Goal: Task Accomplishment & Management: Use online tool/utility

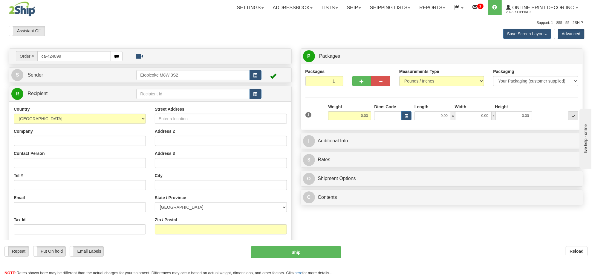
type input "ca-424899"
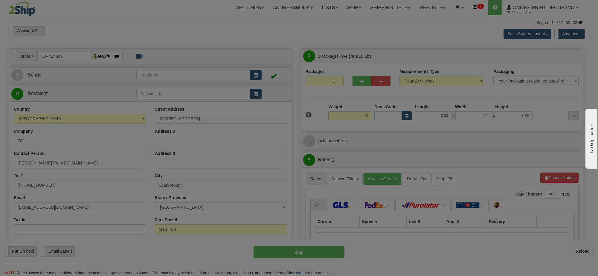
type input "SCARBOROUGH"
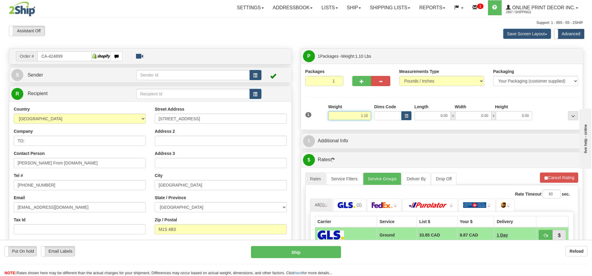
click at [350, 115] on input "1.10" at bounding box center [349, 115] width 43 height 9
click at [351, 115] on input "1.10" at bounding box center [349, 115] width 43 height 9
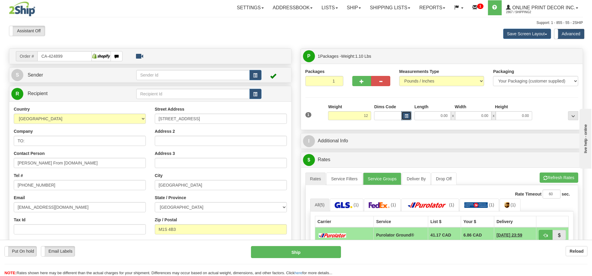
type input "12.00"
click at [405, 114] on button "button" at bounding box center [406, 115] width 10 height 9
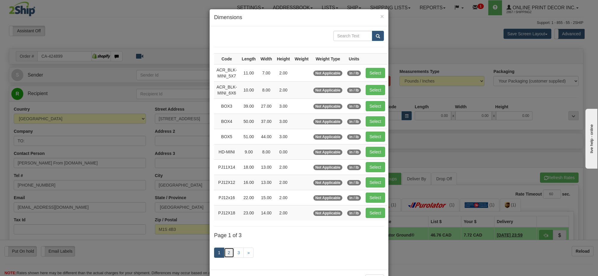
click at [226, 257] on link "2" at bounding box center [229, 252] width 10 height 10
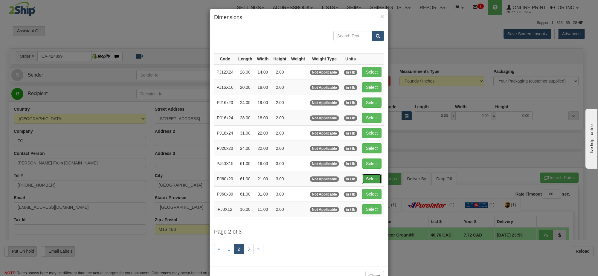
click at [369, 180] on button "Select" at bounding box center [371, 179] width 19 height 10
type input "PJ60x20"
type input "61.00"
type input "21.00"
type input "3.00"
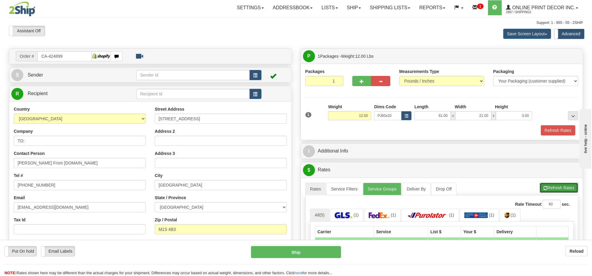
click at [571, 189] on button "Refresh Rates" at bounding box center [559, 188] width 39 height 10
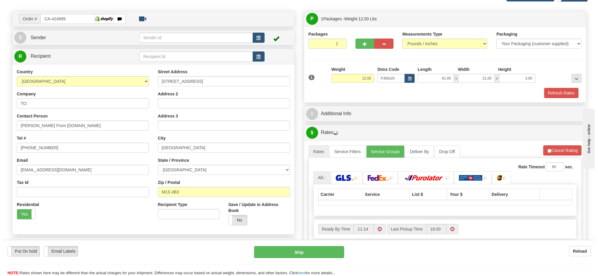
scroll to position [75, 0]
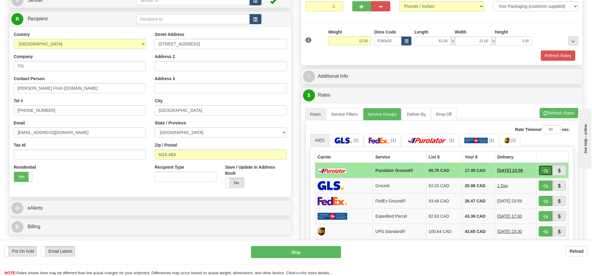
click at [543, 174] on button "button" at bounding box center [546, 170] width 14 height 10
type input "260"
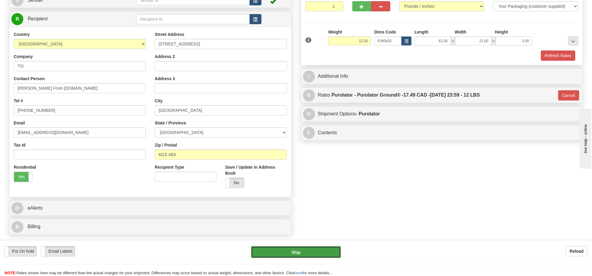
click at [313, 250] on button "Ship" at bounding box center [296, 252] width 90 height 12
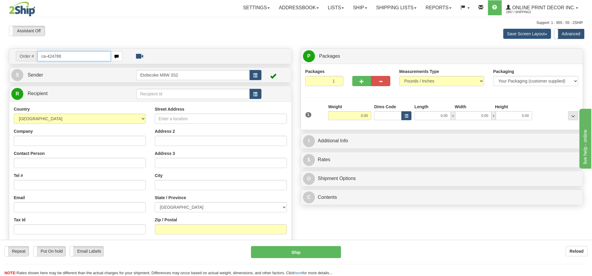
type input "ca-424788"
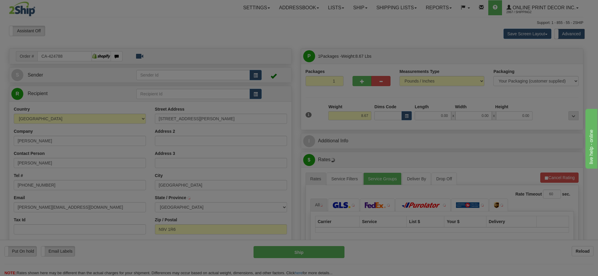
type input "AMHERSTBURG"
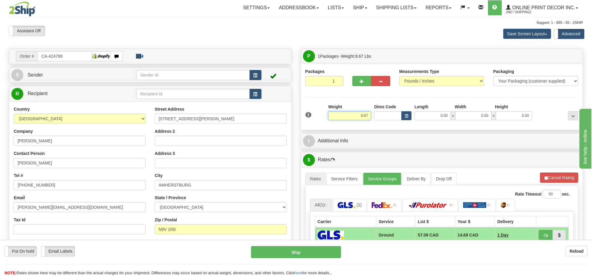
click at [366, 117] on input "8.67" at bounding box center [349, 115] width 43 height 9
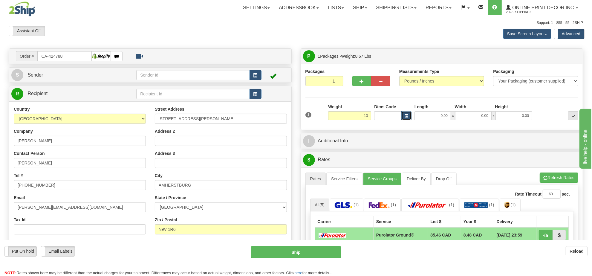
type input "13.00"
click at [405, 115] on span "button" at bounding box center [407, 115] width 4 height 3
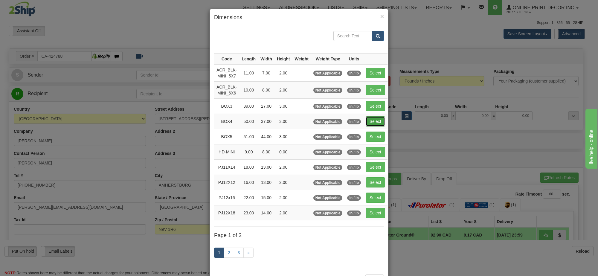
click at [374, 122] on button "Select" at bounding box center [374, 121] width 19 height 10
type input "BOX4"
type input "50.00"
type input "37.00"
type input "3.00"
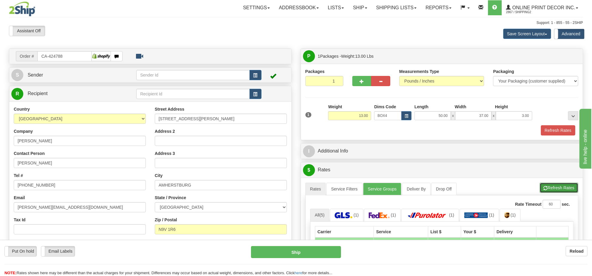
click at [555, 190] on button "Refresh Rates" at bounding box center [559, 188] width 39 height 10
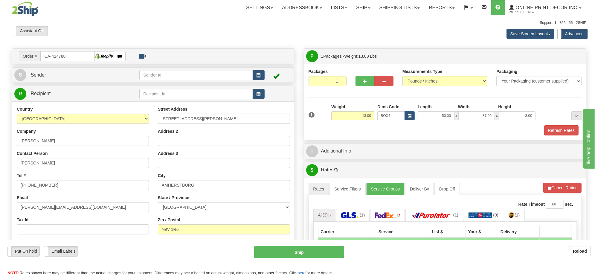
scroll to position [75, 0]
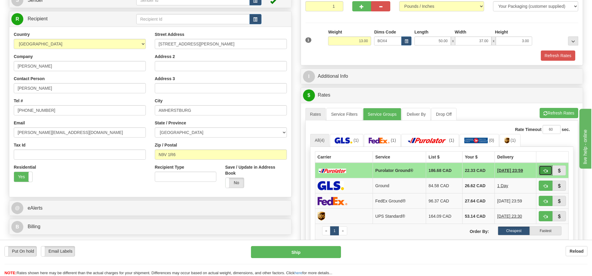
click at [543, 175] on button "button" at bounding box center [546, 170] width 14 height 10
type input "260"
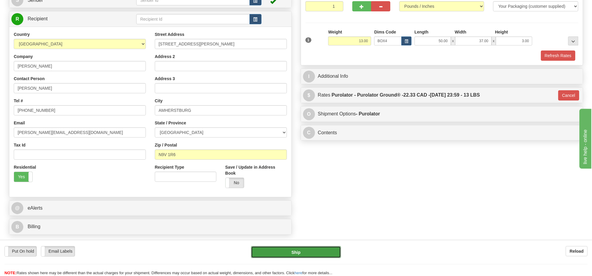
click at [323, 246] on button "Ship" at bounding box center [296, 252] width 90 height 12
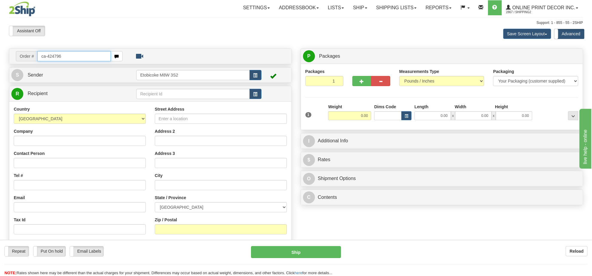
type input "ca-424796"
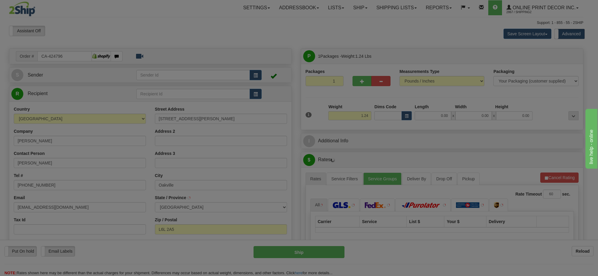
type input "OAKVILLE"
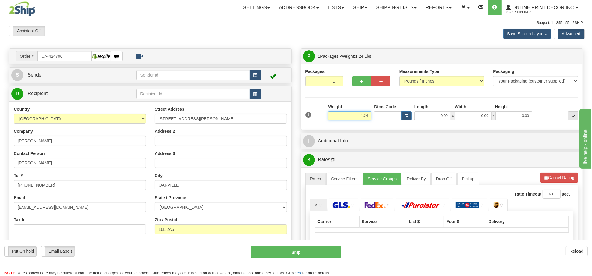
click at [358, 117] on input "1.24" at bounding box center [349, 115] width 43 height 9
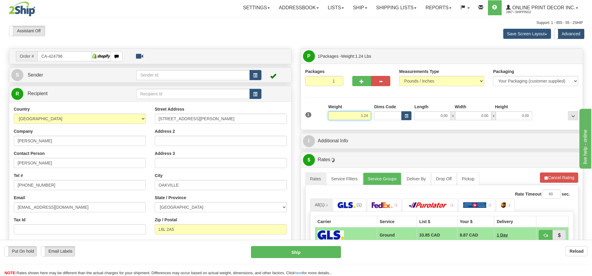
click at [358, 117] on input "1.24" at bounding box center [349, 115] width 43 height 9
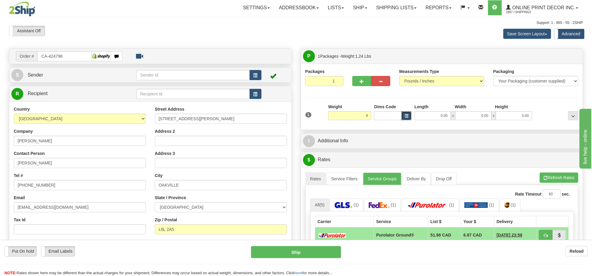
type input "9.00"
click at [405, 112] on button "button" at bounding box center [406, 115] width 10 height 9
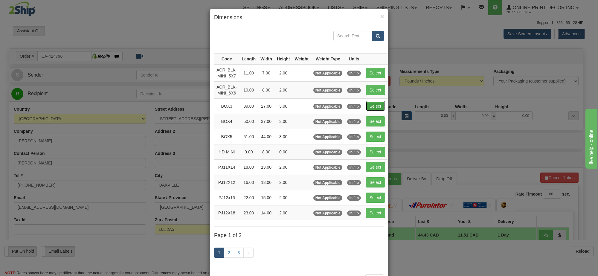
click at [380, 108] on button "Select" at bounding box center [374, 106] width 19 height 10
type input "BOX3"
type input "39.00"
type input "27.00"
type input "3.00"
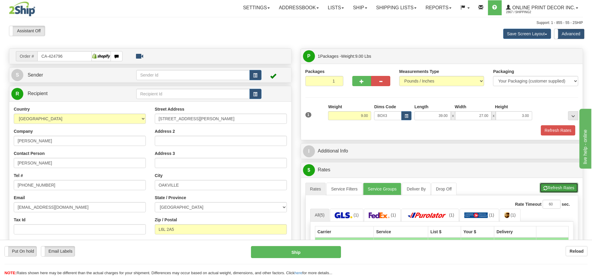
click at [555, 187] on button "Refresh Rates" at bounding box center [559, 188] width 39 height 10
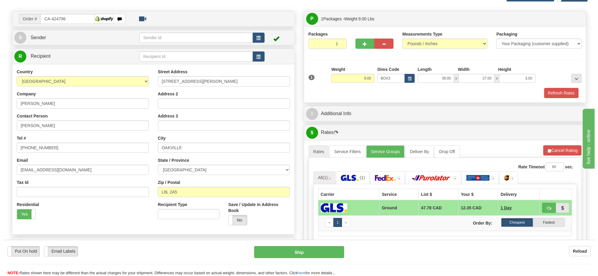
scroll to position [75, 0]
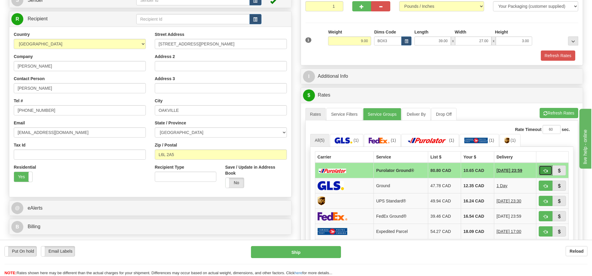
click at [546, 173] on span "button" at bounding box center [545, 171] width 4 height 4
type input "260"
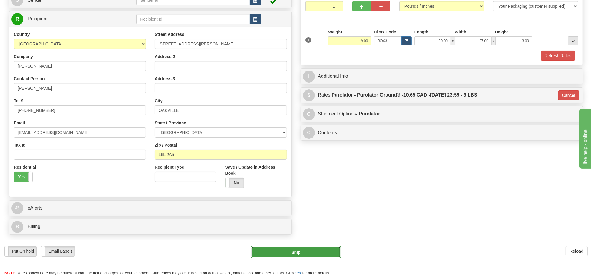
click at [319, 249] on button "Ship" at bounding box center [296, 252] width 90 height 12
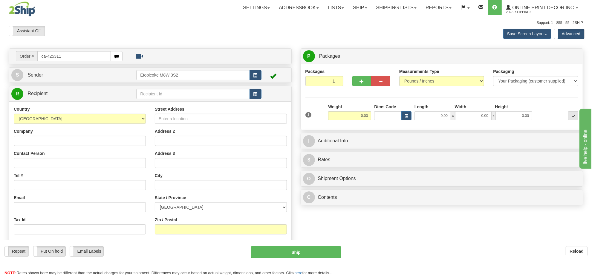
type input "ca-425311"
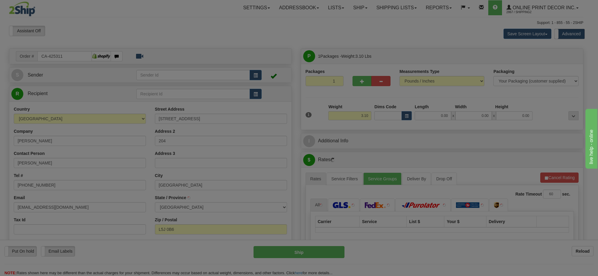
type input "MISSISSAUGA"
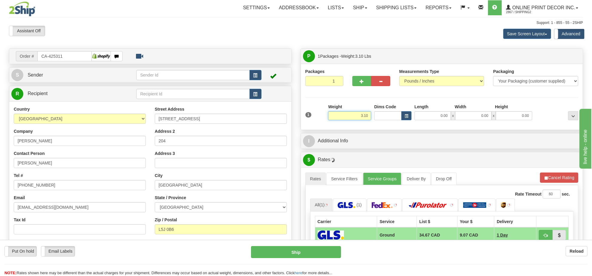
click at [362, 116] on input "3.10" at bounding box center [349, 115] width 43 height 9
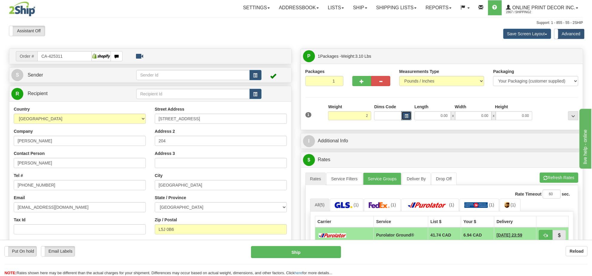
type input "2.00"
click at [405, 116] on span "button" at bounding box center [407, 115] width 4 height 3
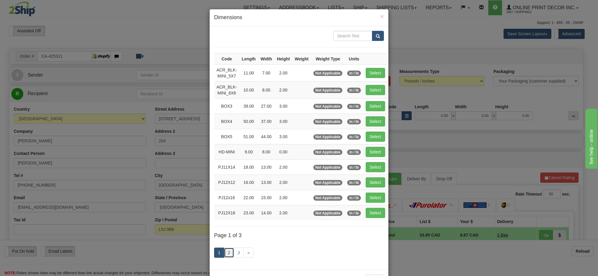
click at [226, 256] on link "2" at bounding box center [229, 252] width 10 height 10
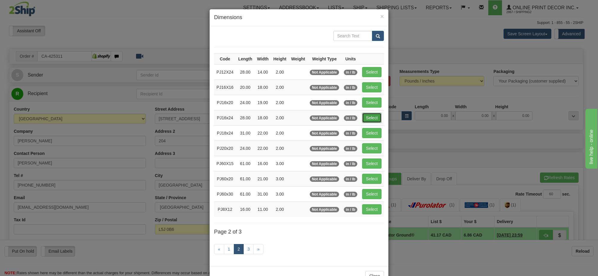
click at [376, 120] on button "Select" at bounding box center [371, 118] width 19 height 10
type input "PJ16x24"
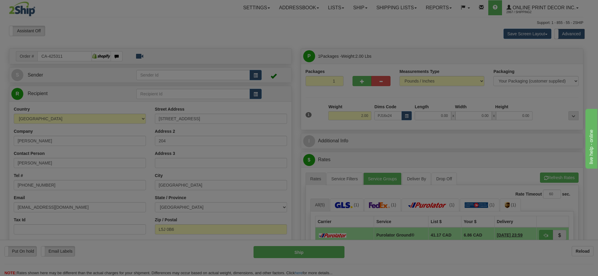
type input "28.00"
type input "18.00"
type input "2.00"
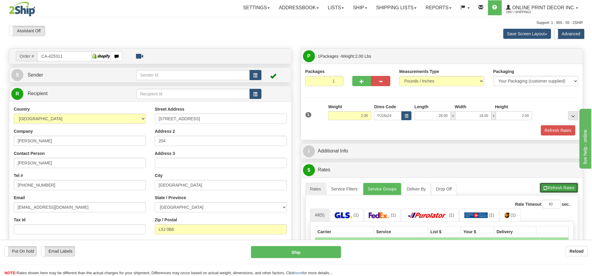
click at [557, 188] on button "Refresh Rates" at bounding box center [559, 188] width 39 height 10
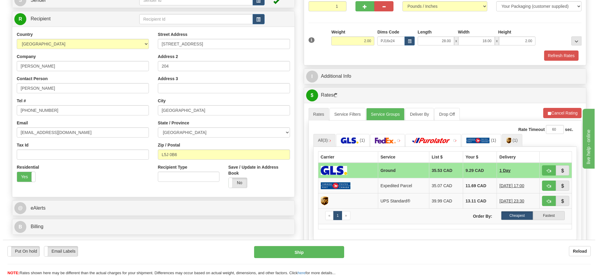
scroll to position [112, 0]
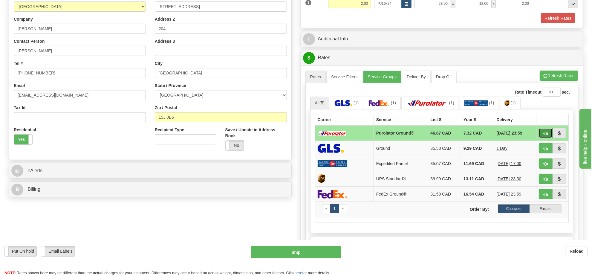
click at [545, 135] on span "button" at bounding box center [545, 133] width 4 height 4
type input "260"
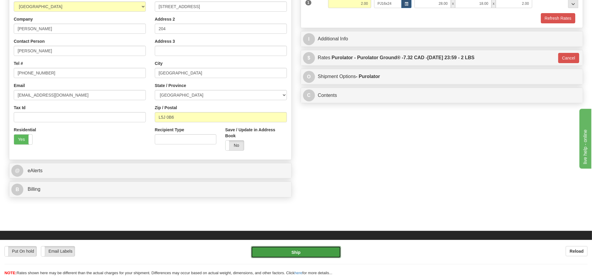
click at [305, 255] on button "Ship" at bounding box center [296, 252] width 90 height 12
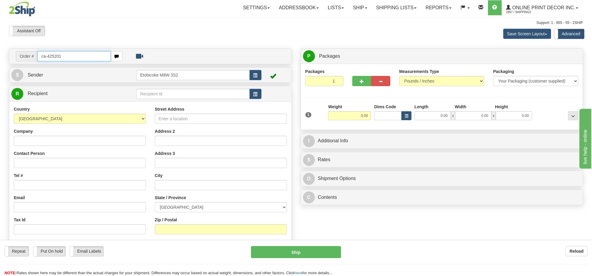
type input "ca-425201"
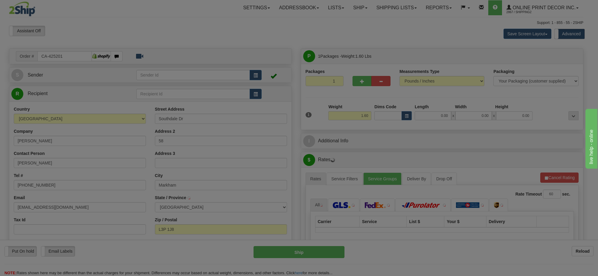
type input "MARKHAM"
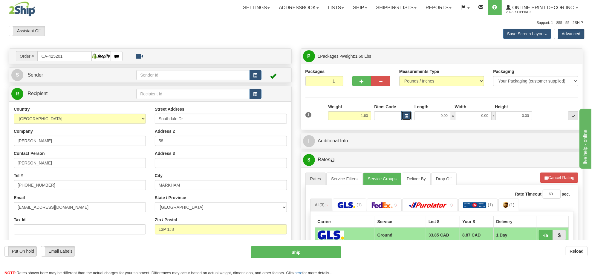
click at [407, 116] on span "button" at bounding box center [407, 115] width 4 height 3
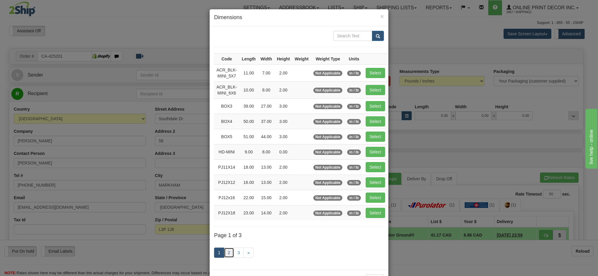
click at [224, 249] on link "2" at bounding box center [229, 252] width 10 height 10
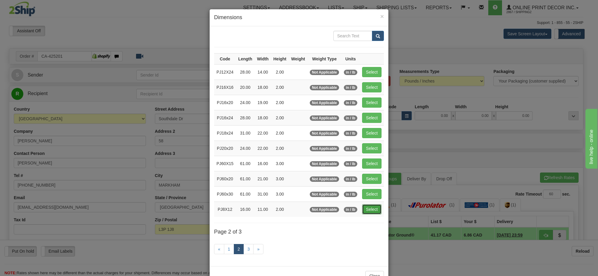
click at [367, 213] on button "Select" at bounding box center [371, 209] width 19 height 10
type input "PJ8X12"
type input "16.00"
type input "11.00"
type input "2.00"
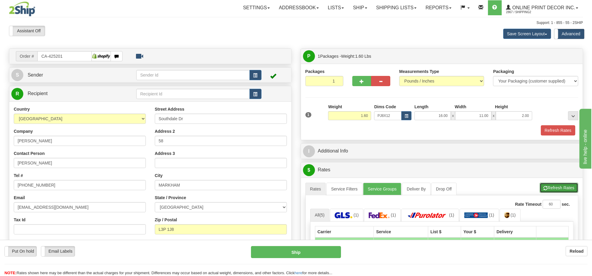
click at [568, 189] on button "Refresh Rates" at bounding box center [559, 188] width 39 height 10
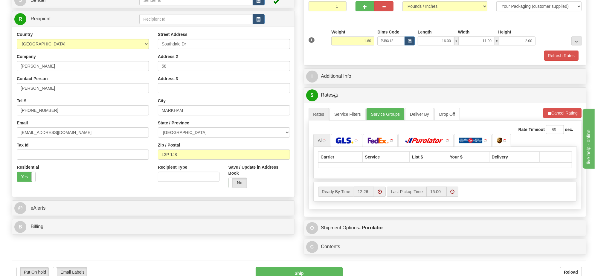
scroll to position [112, 0]
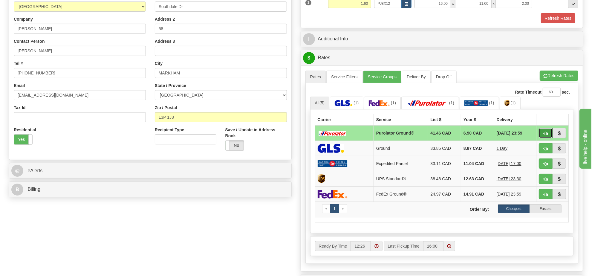
click at [545, 135] on span "button" at bounding box center [545, 133] width 4 height 4
type input "260"
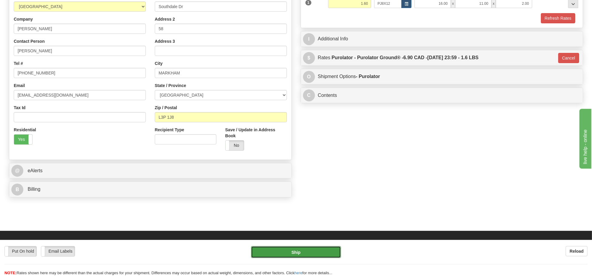
click at [305, 252] on button "Ship" at bounding box center [296, 252] width 90 height 12
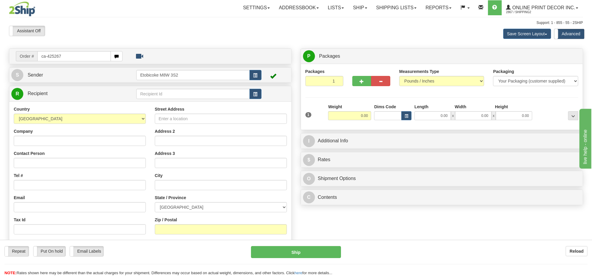
type input "ca-425267"
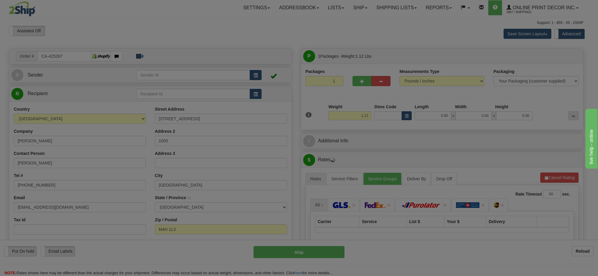
type input "[GEOGRAPHIC_DATA]"
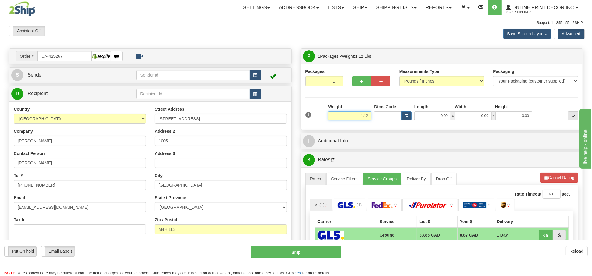
click at [362, 117] on input "1.12" at bounding box center [349, 115] width 43 height 9
type input "2.00"
click at [406, 116] on span "button" at bounding box center [407, 115] width 4 height 3
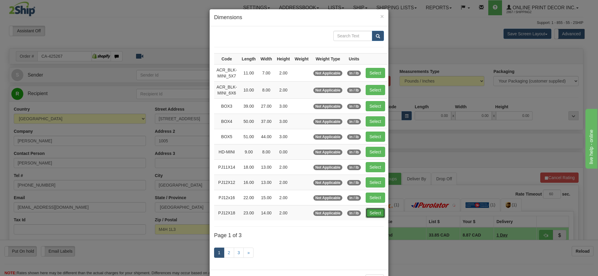
click at [367, 218] on button "Select" at bounding box center [374, 213] width 19 height 10
type input "PJ12X18"
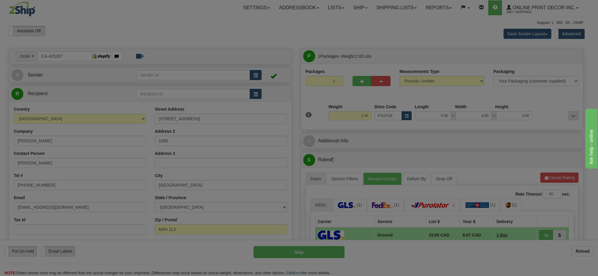
type input "23.00"
type input "14.00"
type input "2.00"
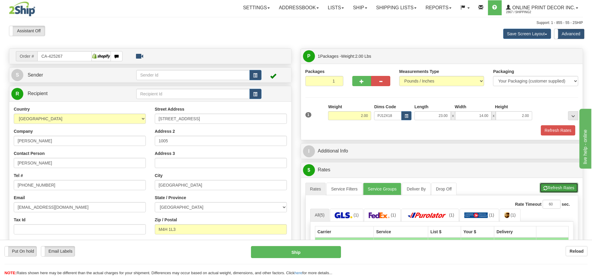
click at [563, 190] on button "Refresh Rates" at bounding box center [559, 188] width 39 height 10
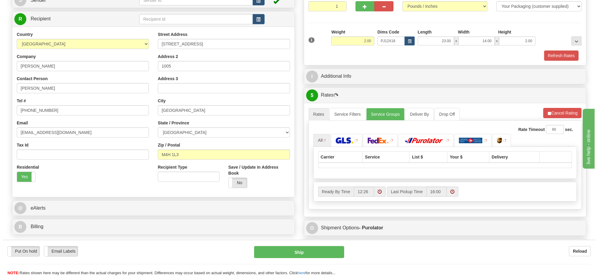
scroll to position [112, 0]
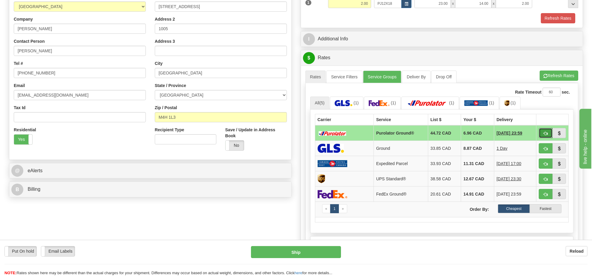
click at [544, 134] on span "button" at bounding box center [545, 133] width 4 height 4
type input "260"
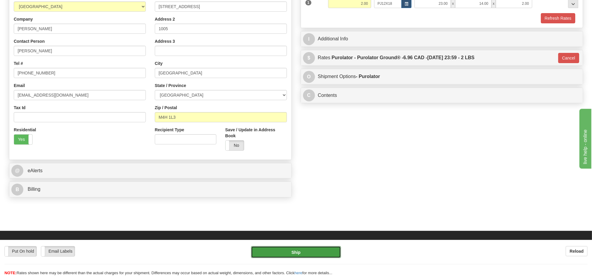
click at [311, 248] on button "Ship" at bounding box center [296, 252] width 90 height 12
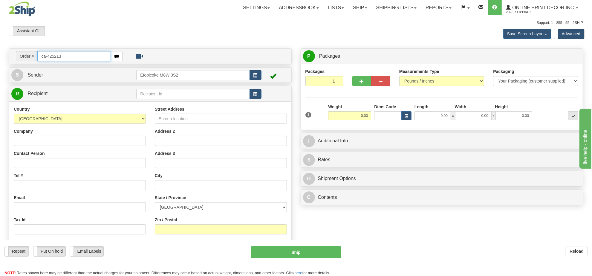
type input "ca-425213"
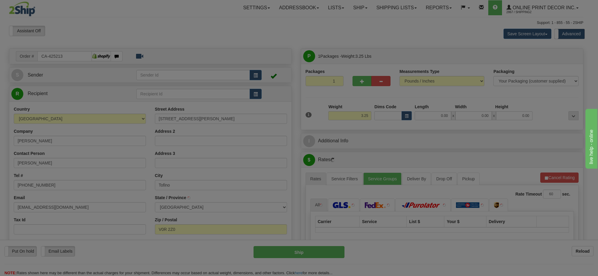
type input "TOFINO"
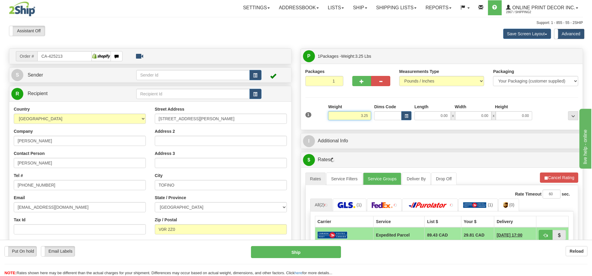
click at [354, 119] on input "3.25" at bounding box center [349, 115] width 43 height 9
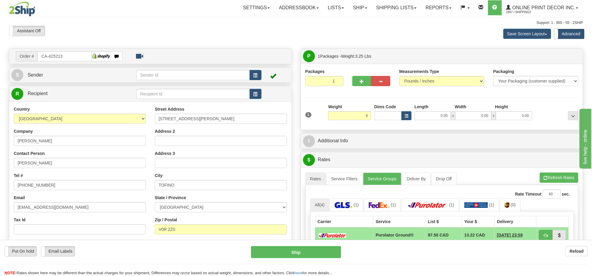
type input "6.00"
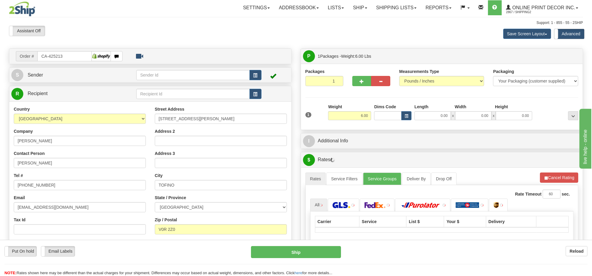
click at [408, 111] on div "Dims Code" at bounding box center [393, 112] width 40 height 16
click at [408, 115] on span "button" at bounding box center [407, 115] width 4 height 3
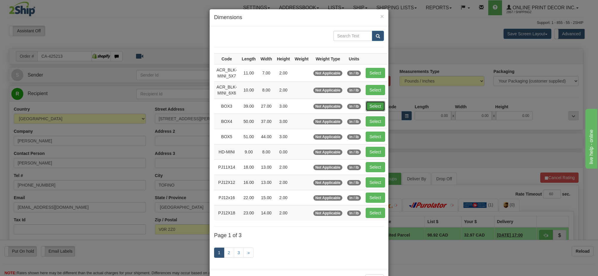
drag, startPoint x: 373, startPoint y: 107, endPoint x: 420, endPoint y: 131, distance: 52.8
click at [373, 106] on button "Select" at bounding box center [374, 106] width 19 height 10
type input "BOX3"
type input "39.00"
type input "27.00"
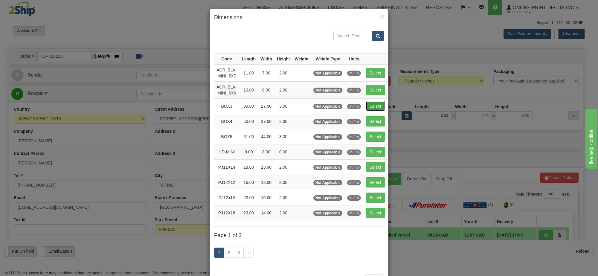
type input "3.00"
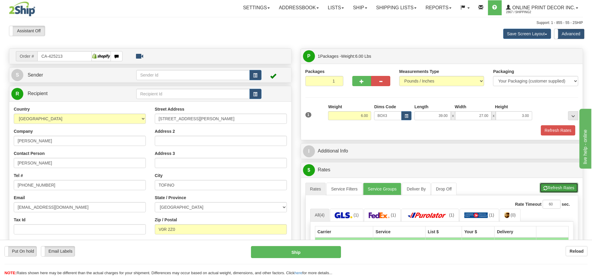
click at [566, 193] on button "Refresh Rates" at bounding box center [559, 188] width 39 height 10
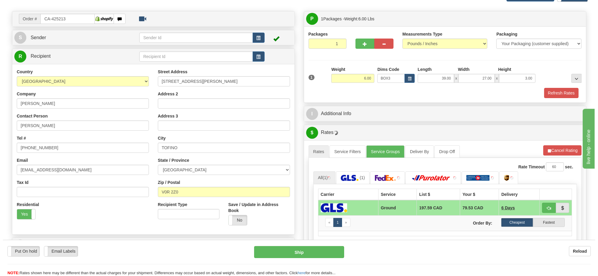
scroll to position [75, 0]
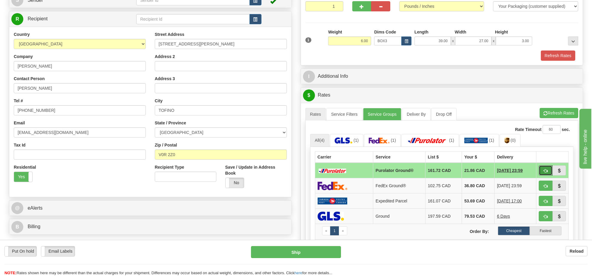
click at [542, 172] on button "button" at bounding box center [546, 170] width 14 height 10
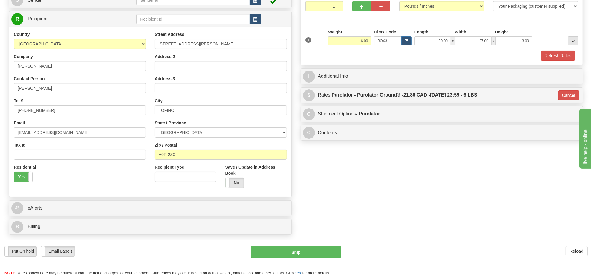
type input "260"
click at [323, 253] on button "Ship" at bounding box center [296, 252] width 90 height 12
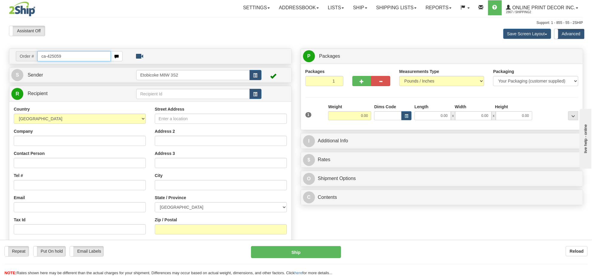
type input "ca-425059"
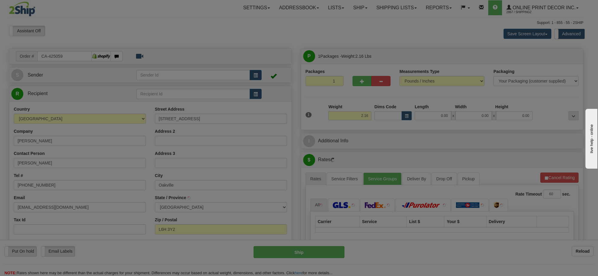
type input "OAKVILLE"
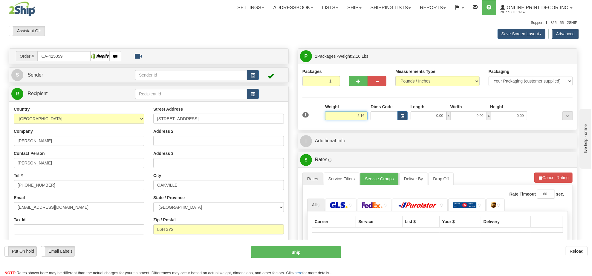
click at [363, 119] on input "2.16" at bounding box center [346, 115] width 42 height 9
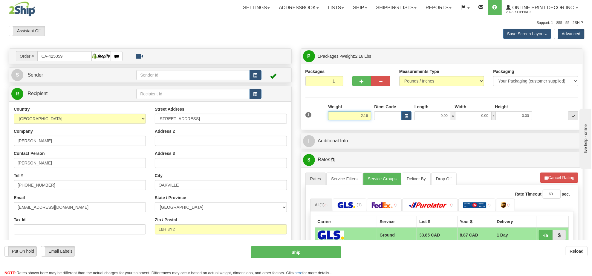
click at [363, 119] on input "2.16" at bounding box center [349, 115] width 43 height 9
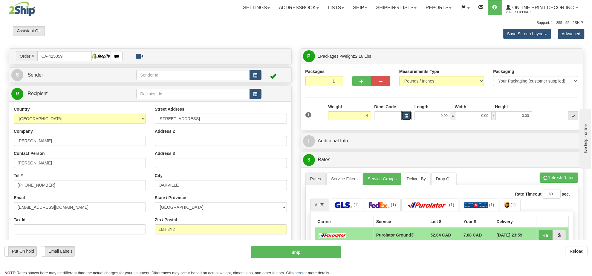
type input "4.00"
click at [406, 118] on span "button" at bounding box center [407, 115] width 4 height 3
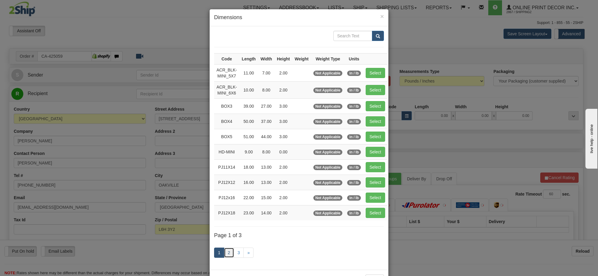
click at [226, 254] on link "2" at bounding box center [229, 252] width 10 height 10
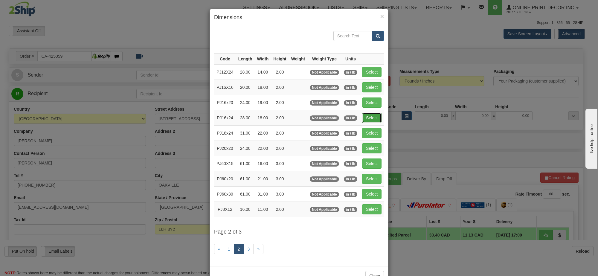
click at [362, 120] on button "Select" at bounding box center [371, 118] width 19 height 10
type input "PJ16x24"
type input "28.00"
type input "18.00"
type input "2.00"
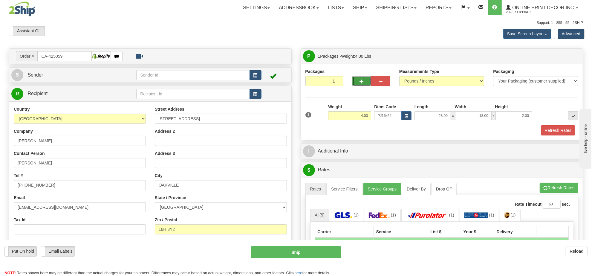
click at [361, 81] on span "button" at bounding box center [362, 81] width 4 height 4
radio input "true"
type input "2"
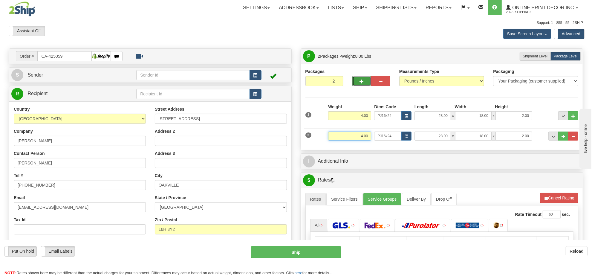
click at [364, 139] on input "4.00" at bounding box center [349, 135] width 43 height 9
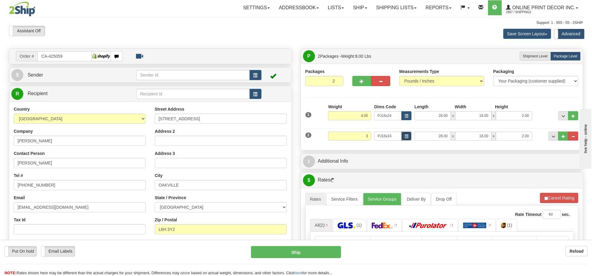
type input "3.00"
click at [404, 136] on button "button" at bounding box center [406, 135] width 10 height 9
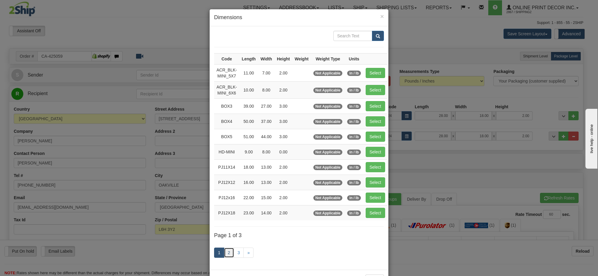
click at [229, 255] on link "2" at bounding box center [229, 252] width 10 height 10
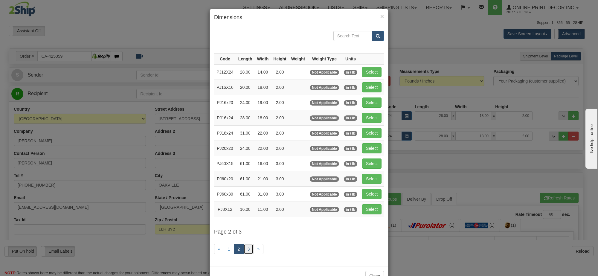
click at [244, 251] on link "3" at bounding box center [248, 249] width 10 height 10
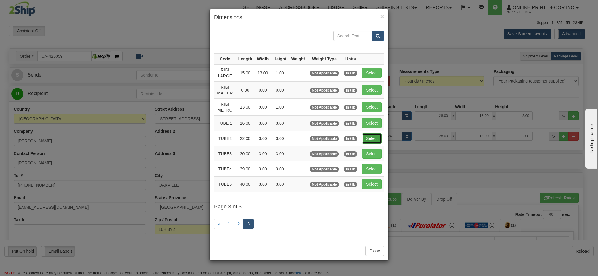
click at [370, 139] on button "Select" at bounding box center [371, 138] width 19 height 10
type input "TUBE2"
type input "22.00"
type input "3.00"
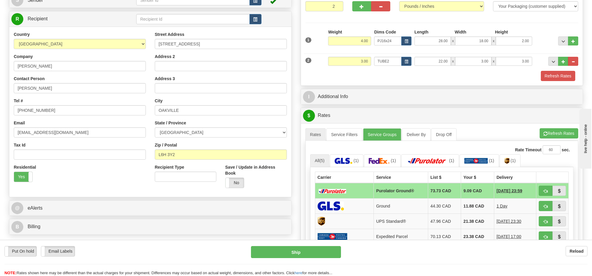
scroll to position [149, 0]
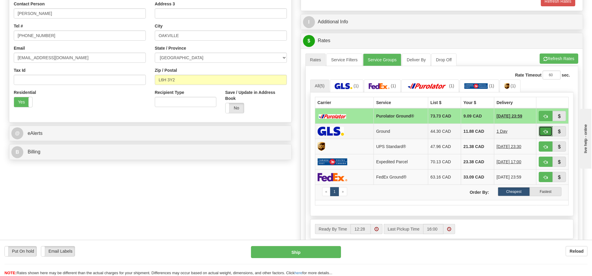
click at [548, 132] on button "button" at bounding box center [546, 131] width 14 height 10
type input "1"
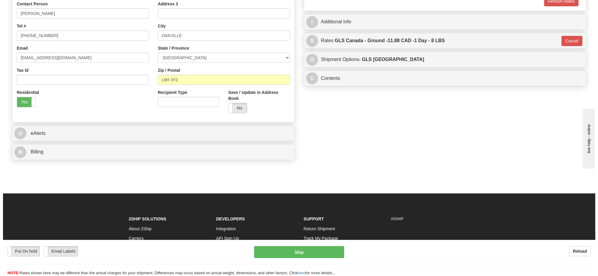
scroll to position [75, 0]
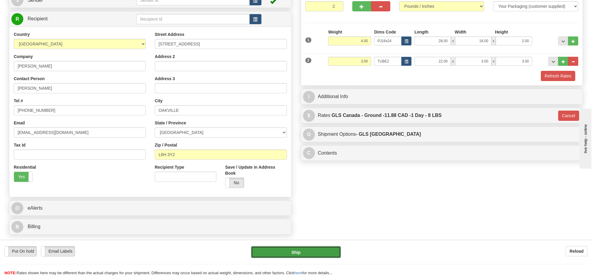
click at [313, 252] on button "Ship" at bounding box center [296, 252] width 90 height 12
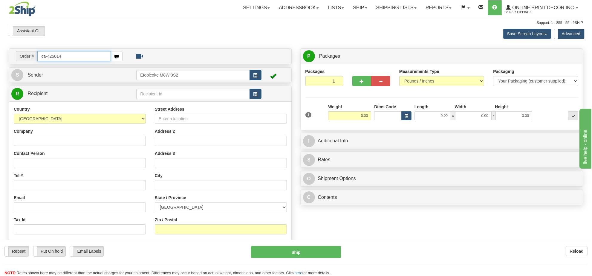
type input "ca-425014"
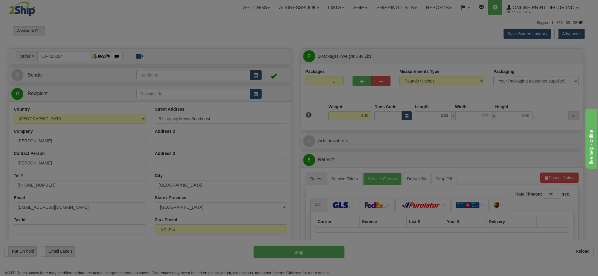
type input "[GEOGRAPHIC_DATA]"
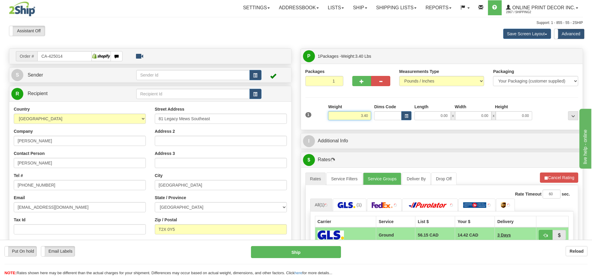
click at [365, 118] on input "3.40" at bounding box center [349, 115] width 43 height 9
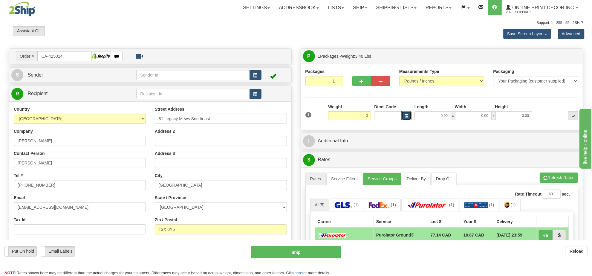
type input "3.00"
click at [407, 115] on span "button" at bounding box center [407, 115] width 4 height 3
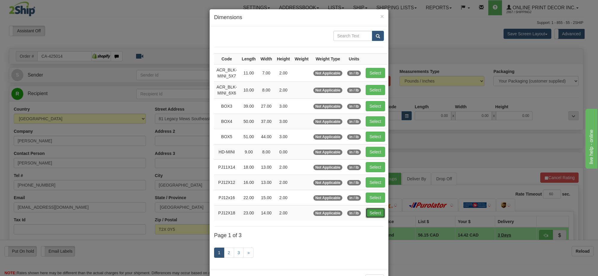
click at [378, 212] on button "Select" at bounding box center [374, 213] width 19 height 10
type input "PJ12X18"
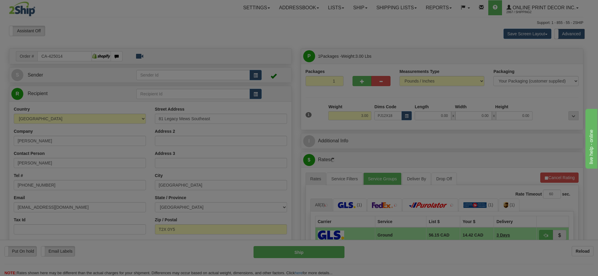
type input "23.00"
type input "14.00"
type input "2.00"
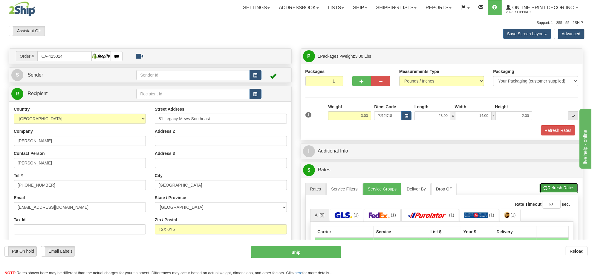
click at [563, 187] on button "Refresh Rates" at bounding box center [559, 188] width 39 height 10
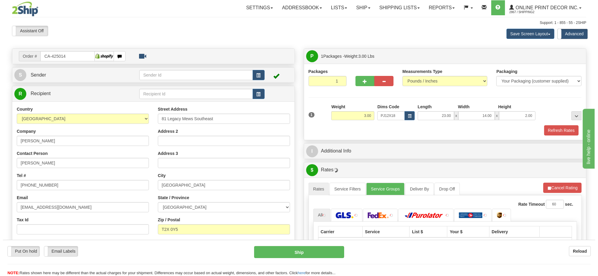
scroll to position [75, 0]
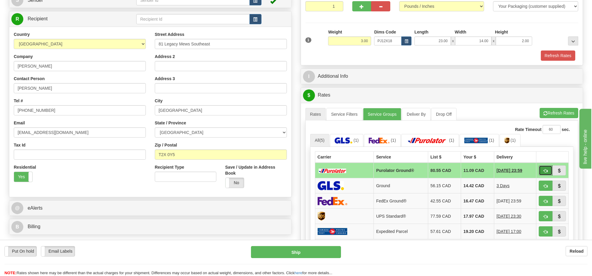
click at [545, 173] on span "button" at bounding box center [545, 171] width 4 height 4
type input "260"
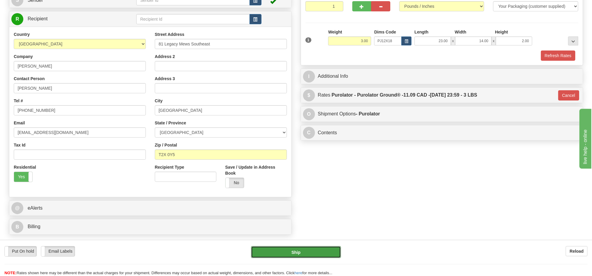
click at [326, 251] on button "Ship" at bounding box center [296, 252] width 90 height 12
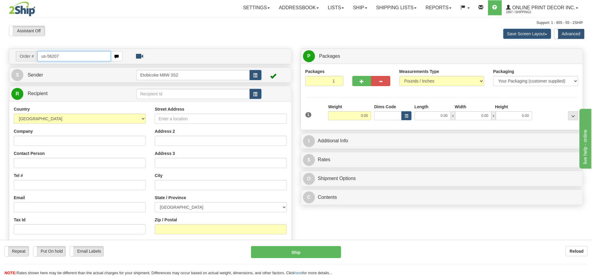
type input "us-56207"
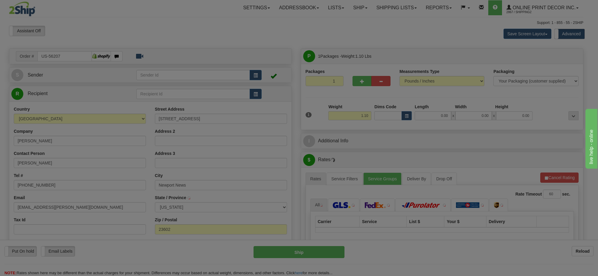
type input "NEWPORT NEWS"
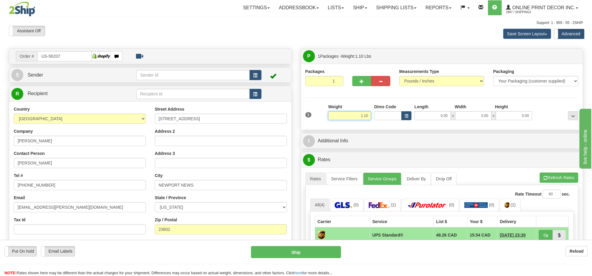
click at [359, 119] on input "1.10" at bounding box center [349, 115] width 43 height 9
type input "3.00"
click at [409, 116] on button "button" at bounding box center [406, 115] width 10 height 9
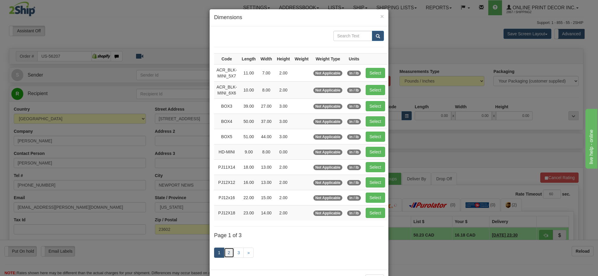
click at [229, 251] on link "2" at bounding box center [229, 252] width 10 height 10
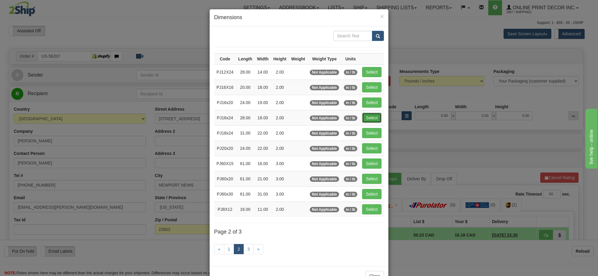
click at [372, 119] on button "Select" at bounding box center [371, 118] width 19 height 10
type input "PJ16x24"
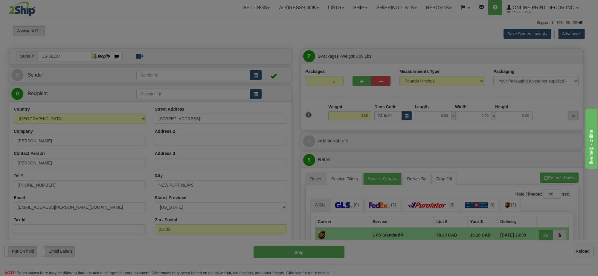
type input "28.00"
type input "18.00"
type input "2.00"
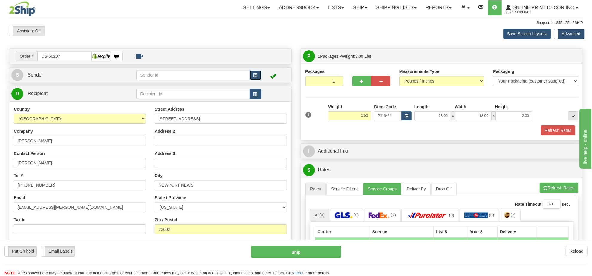
click at [255, 75] on span "button" at bounding box center [255, 75] width 4 height 4
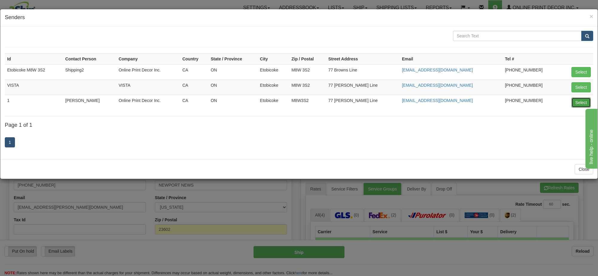
click at [573, 103] on button "Select" at bounding box center [580, 102] width 19 height 10
type input "1"
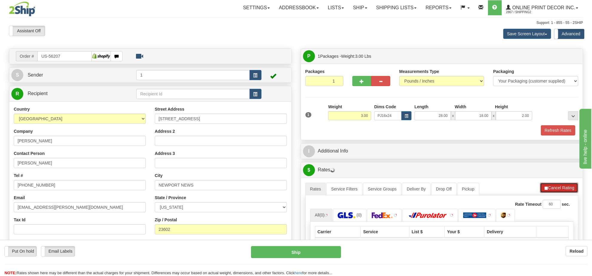
click at [548, 190] on span "button" at bounding box center [546, 188] width 4 height 4
click at [548, 191] on button "Refresh Rates" at bounding box center [559, 188] width 39 height 10
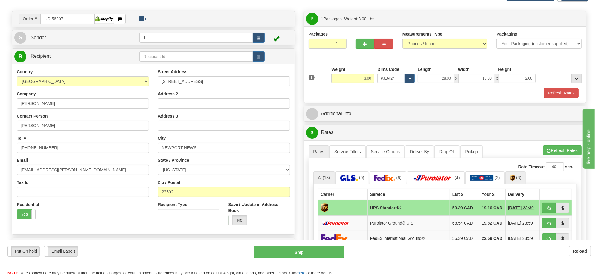
scroll to position [75, 0]
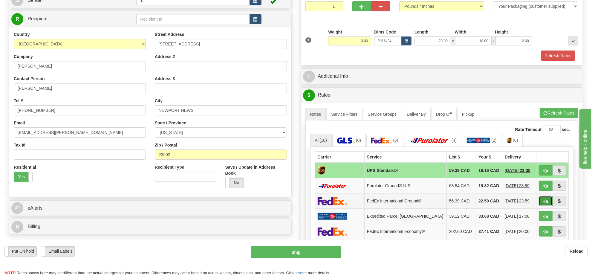
click at [544, 203] on span "button" at bounding box center [545, 201] width 4 height 4
type input "92"
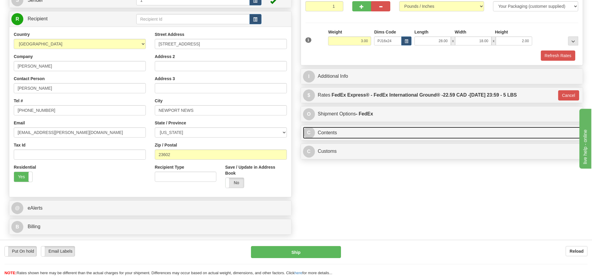
click at [368, 134] on link "C Contents" at bounding box center [442, 133] width 278 height 12
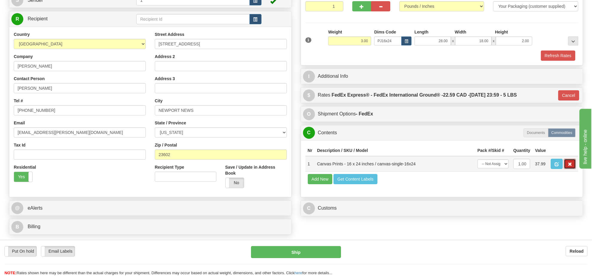
click at [570, 166] on span "button" at bounding box center [570, 164] width 4 height 4
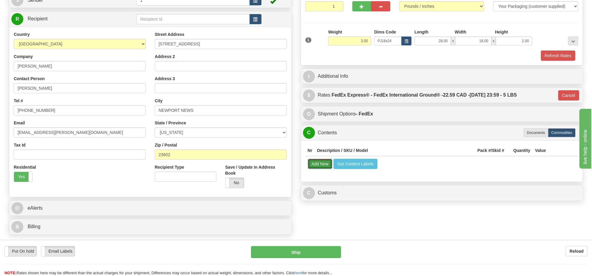
click at [321, 169] on button "Add New" at bounding box center [320, 164] width 25 height 10
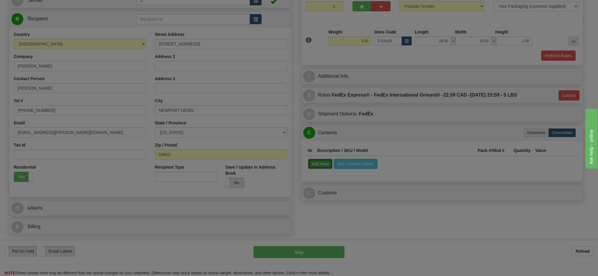
select select
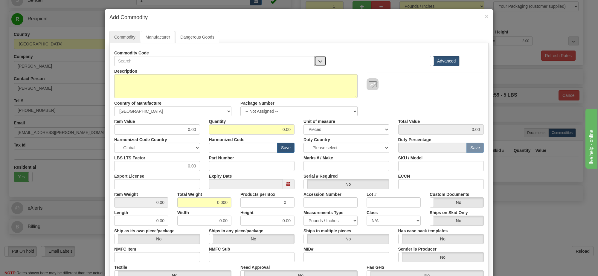
click at [314, 62] on button "button" at bounding box center [320, 61] width 12 height 10
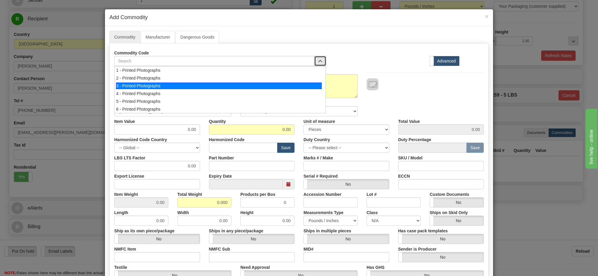
click at [299, 83] on div "3 - Printed Photographs" at bounding box center [219, 85] width 206 height 7
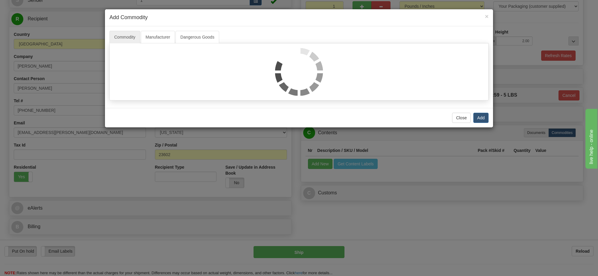
select select "1"
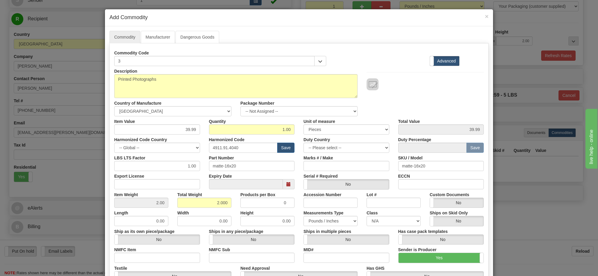
scroll to position [1, 0]
click at [486, 17] on div "× Add Commodity" at bounding box center [299, 17] width 388 height 17
click at [485, 17] on span "×" at bounding box center [487, 16] width 4 height 7
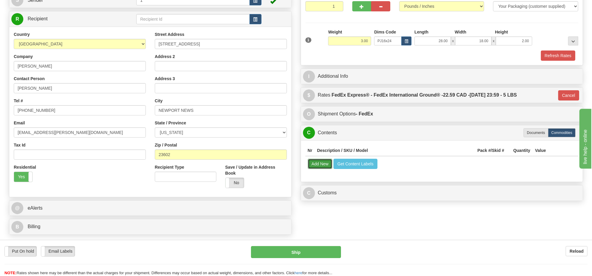
click at [321, 169] on button "Add New" at bounding box center [320, 164] width 25 height 10
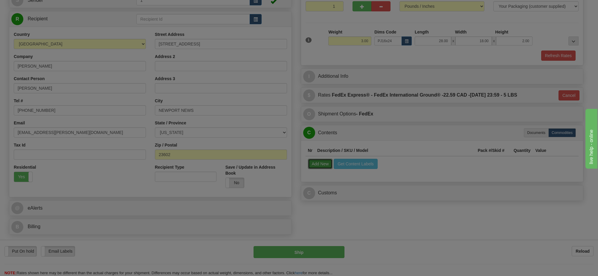
select select
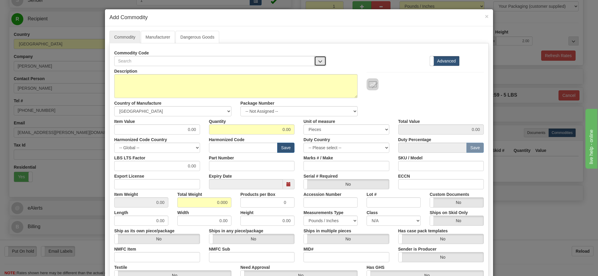
click at [319, 59] on button "button" at bounding box center [320, 61] width 12 height 10
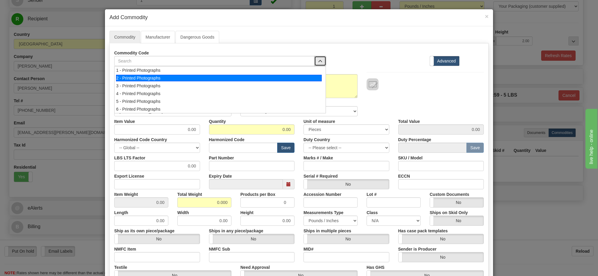
click at [306, 80] on div "2 - Printed Photographs" at bounding box center [219, 78] width 206 height 7
select select "1"
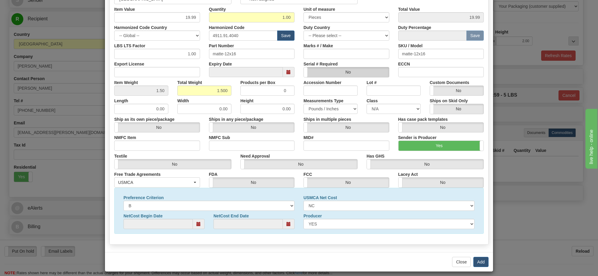
scroll to position [37, 0]
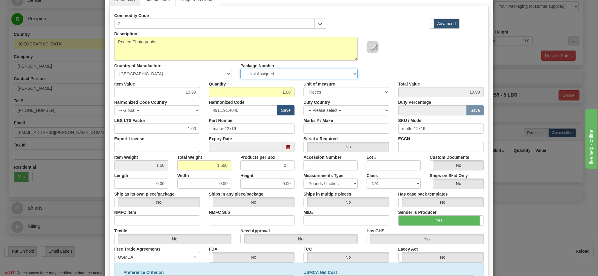
click at [323, 76] on select "-- Not Assigned -- Item 1" at bounding box center [298, 74] width 117 height 10
select select "0"
click at [240, 69] on select "-- Not Assigned -- Item 1" at bounding box center [298, 74] width 117 height 10
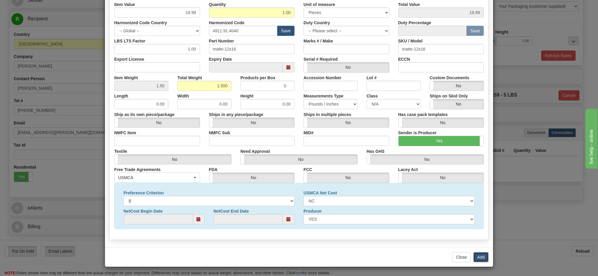
click at [479, 258] on button "Add" at bounding box center [480, 257] width 15 height 10
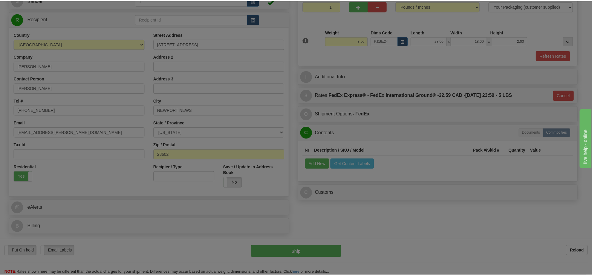
scroll to position [0, 0]
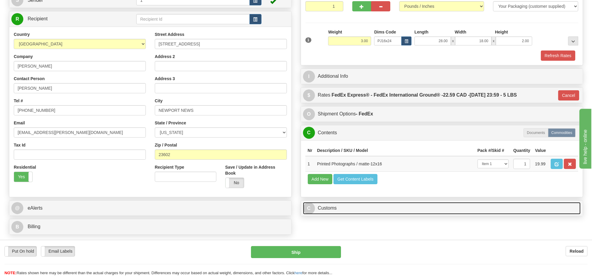
click at [380, 214] on link "C Customs" at bounding box center [442, 208] width 278 height 12
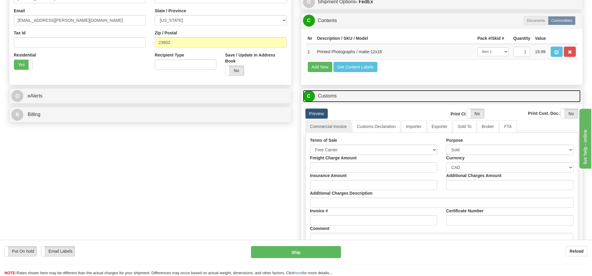
scroll to position [224, 0]
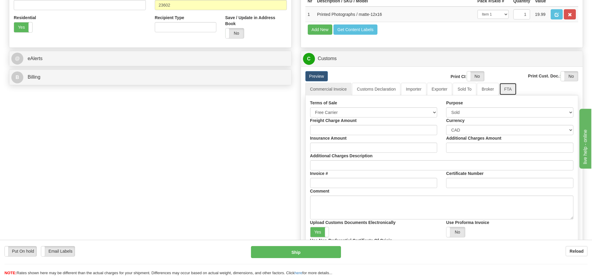
click at [500, 95] on link "FTA" at bounding box center [507, 89] width 17 height 13
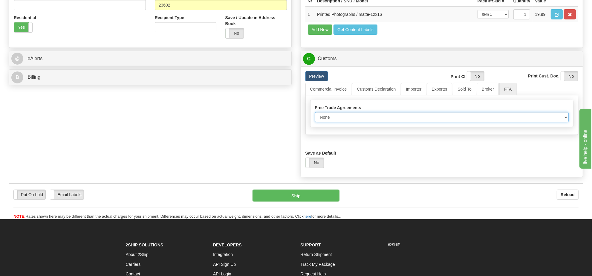
click at [365, 122] on select "None Other USMCA CETA CUKTCA" at bounding box center [442, 117] width 254 height 10
select select "1"
click at [315, 122] on select "None Other USMCA CETA CUKTCA" at bounding box center [442, 117] width 254 height 10
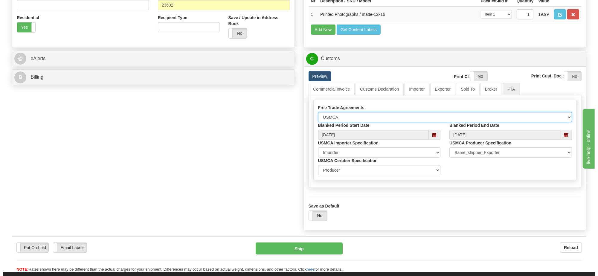
scroll to position [299, 0]
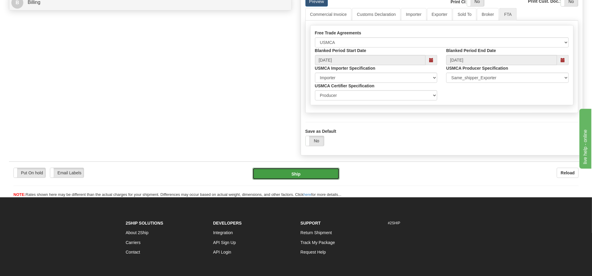
click at [327, 180] on button "Ship" at bounding box center [295, 174] width 87 height 12
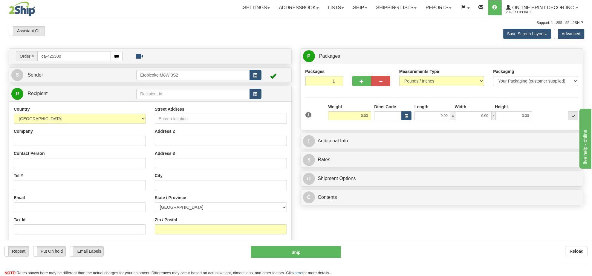
type input "ca-425300"
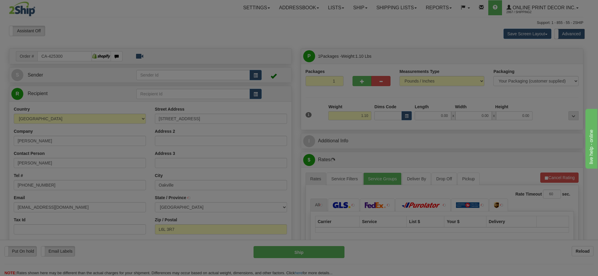
type input "OAKVILLE"
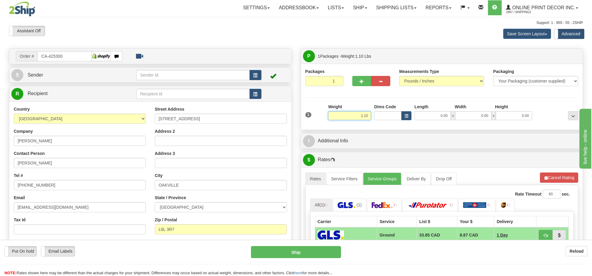
click at [359, 119] on input "1.10" at bounding box center [349, 115] width 43 height 9
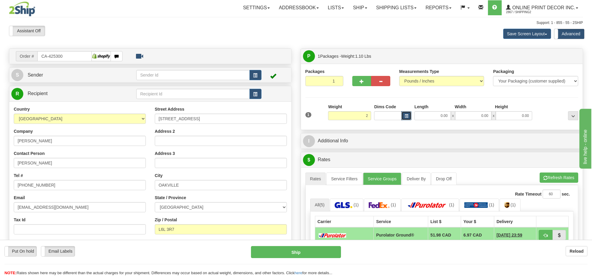
type input "2.00"
click at [402, 119] on button "button" at bounding box center [406, 115] width 10 height 9
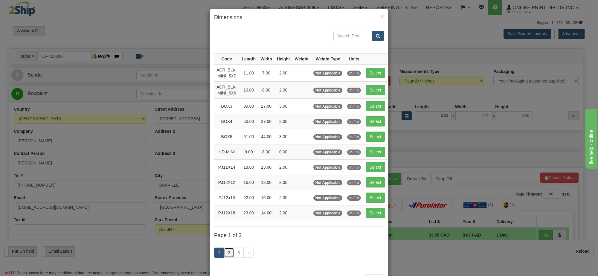
click at [225, 258] on link "2" at bounding box center [229, 252] width 10 height 10
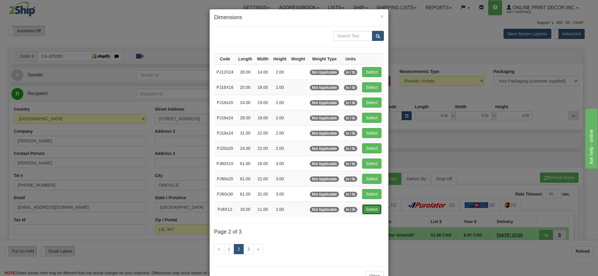
click at [372, 209] on button "Select" at bounding box center [371, 209] width 19 height 10
type input "PJ8X12"
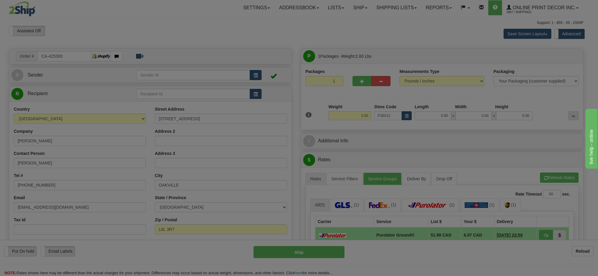
type input "16.00"
type input "11.00"
type input "2.00"
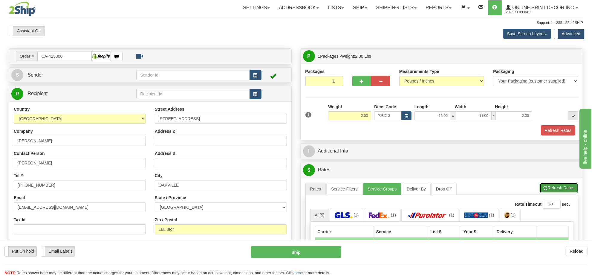
click at [551, 185] on button "Refresh Rates" at bounding box center [559, 188] width 39 height 10
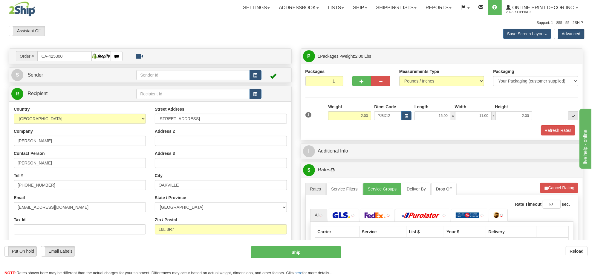
scroll to position [112, 0]
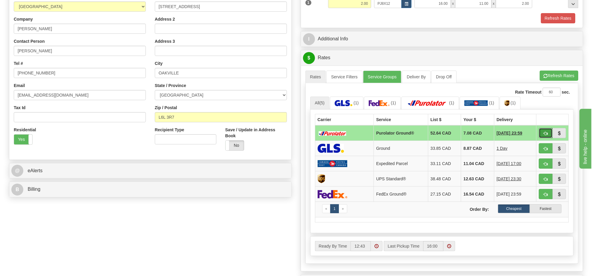
click at [543, 135] on span "button" at bounding box center [545, 133] width 4 height 4
type input "260"
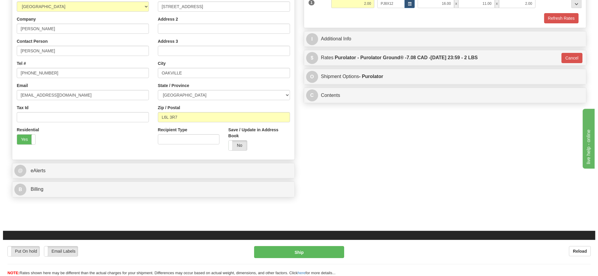
scroll to position [75, 0]
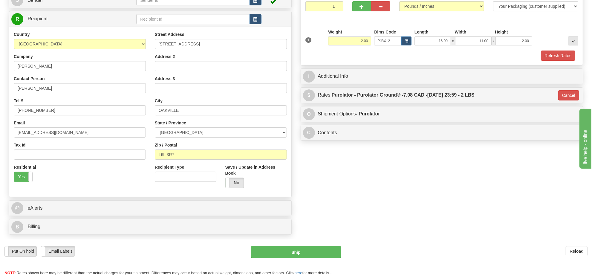
click at [335, 245] on div "Put On hold Put On hold Email Labels Email Labels Edit Reload Ship Reload" at bounding box center [296, 258] width 592 height 36
click at [335, 247] on button "Ship" at bounding box center [296, 252] width 90 height 12
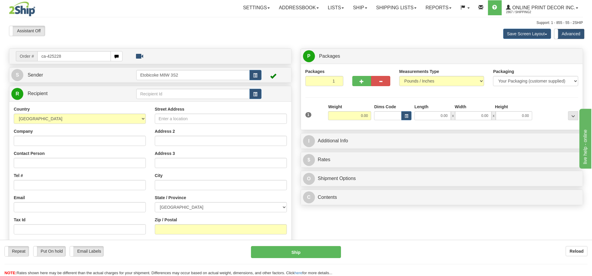
type input "ca-425228"
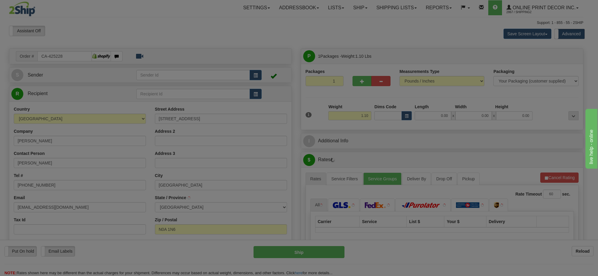
type input "[GEOGRAPHIC_DATA]"
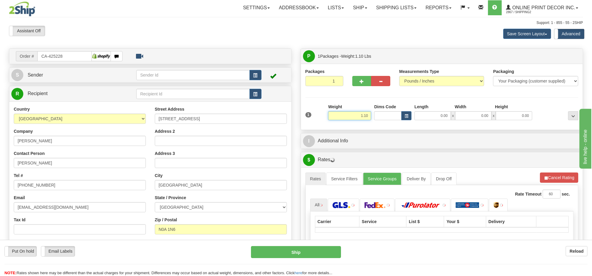
click at [362, 118] on input "1.10" at bounding box center [349, 115] width 43 height 9
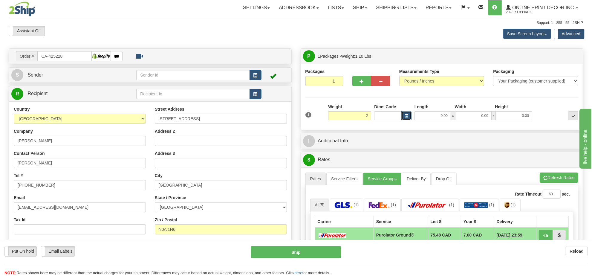
type input "2.00"
click at [404, 118] on button "button" at bounding box center [406, 115] width 10 height 9
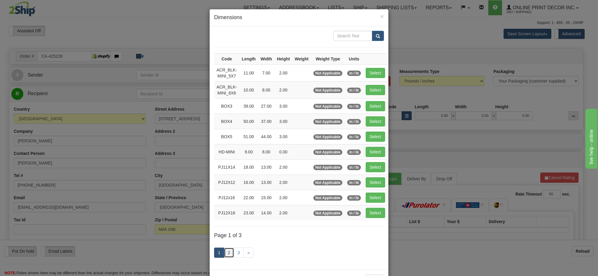
click at [225, 252] on link "2" at bounding box center [229, 252] width 10 height 10
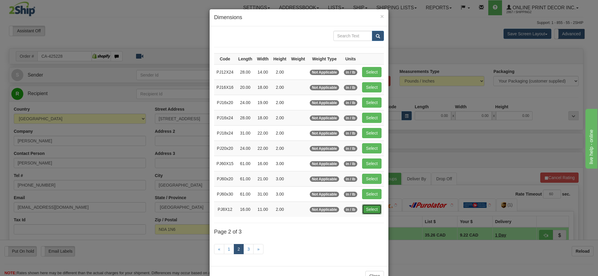
drag, startPoint x: 367, startPoint y: 212, endPoint x: 419, endPoint y: 206, distance: 52.6
click at [367, 212] on button "Select" at bounding box center [371, 209] width 19 height 10
type input "PJ8X12"
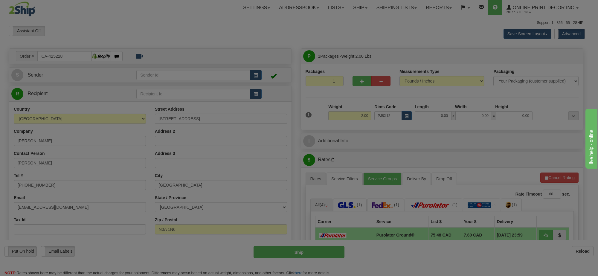
type input "16.00"
type input "11.00"
type input "2.00"
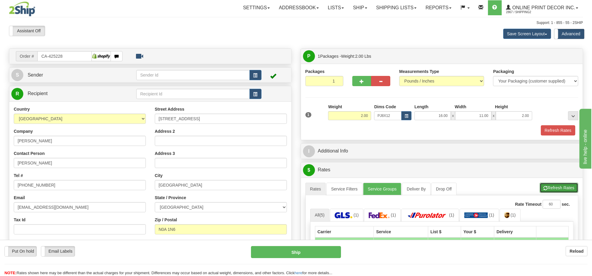
click at [540, 191] on button "Refresh Rates" at bounding box center [559, 188] width 39 height 10
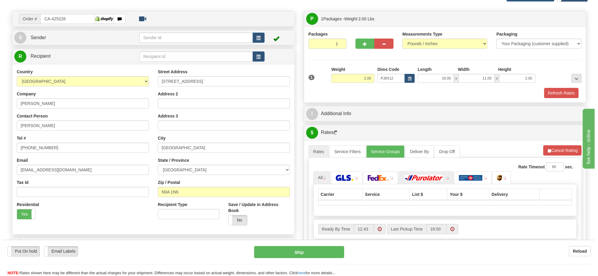
scroll to position [75, 0]
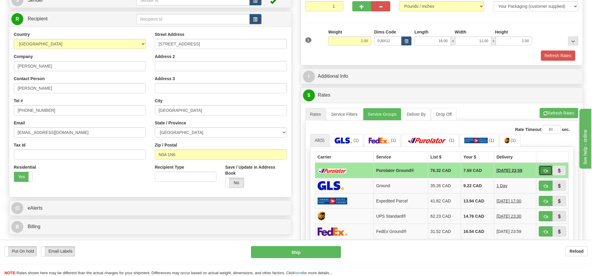
click at [544, 173] on span "button" at bounding box center [545, 171] width 4 height 4
type input "260"
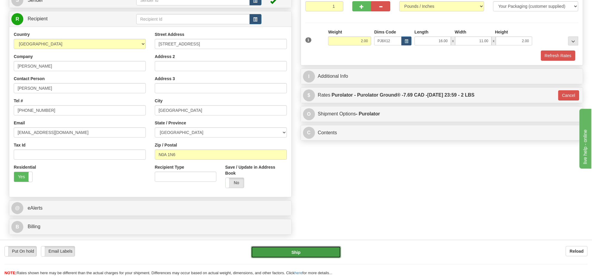
click at [275, 247] on button "Ship" at bounding box center [296, 252] width 90 height 12
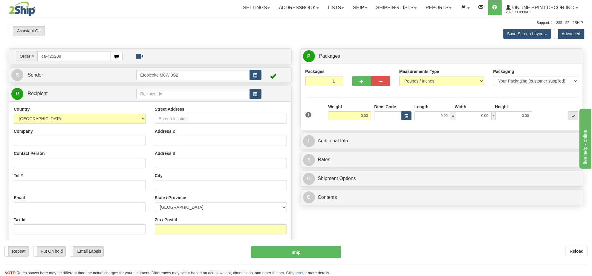
type input "ca-425209"
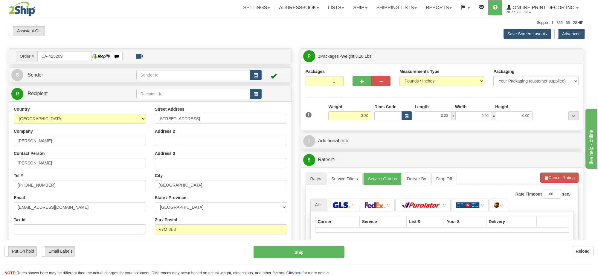
type input "[GEOGRAPHIC_DATA]"
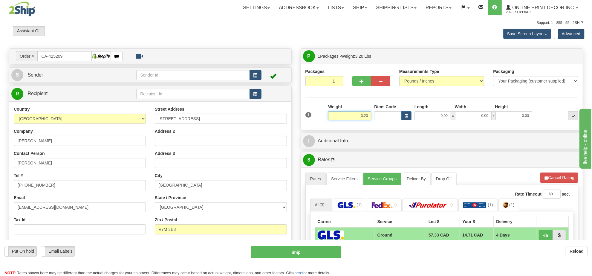
click at [358, 114] on input "3.20" at bounding box center [349, 115] width 43 height 9
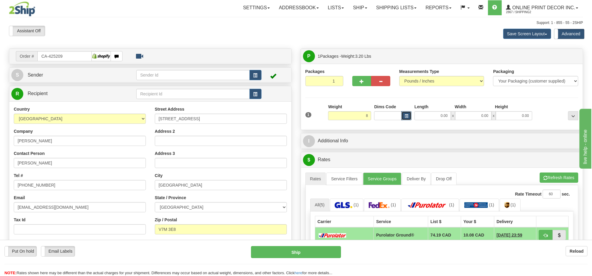
type input "8.00"
click at [410, 117] on button "button" at bounding box center [406, 115] width 10 height 9
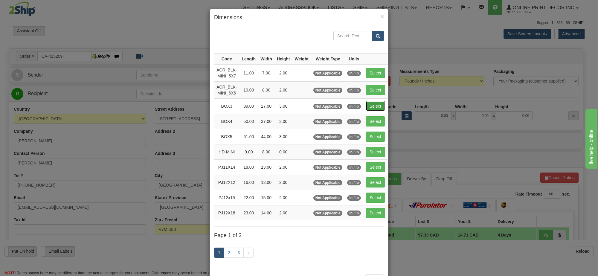
click at [375, 102] on button "Select" at bounding box center [374, 106] width 19 height 10
type input "BOX3"
type input "39.00"
type input "27.00"
type input "3.00"
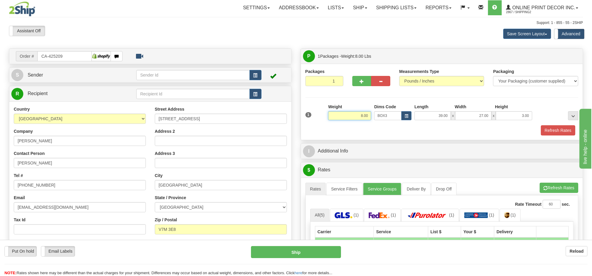
click at [363, 115] on input "8.00" at bounding box center [349, 115] width 43 height 9
type input "7.00"
click at [552, 187] on li "Refresh Rates Cancel Rating" at bounding box center [559, 188] width 39 height 10
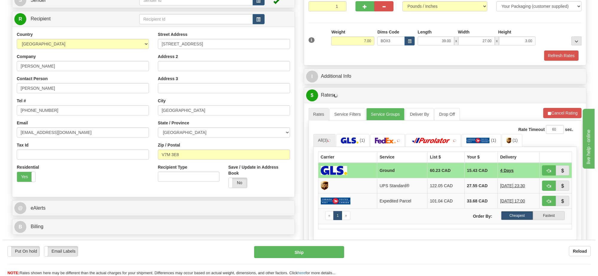
scroll to position [112, 0]
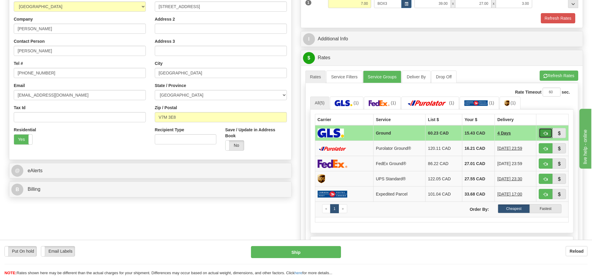
click at [547, 135] on span "button" at bounding box center [545, 133] width 4 height 4
type input "1"
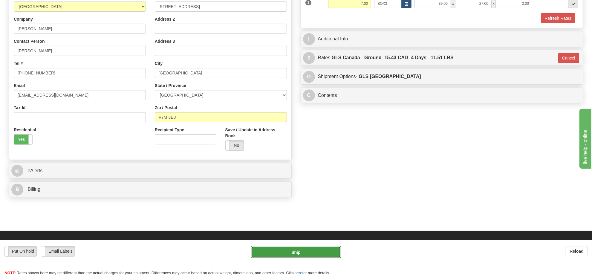
click at [302, 249] on button "Ship" at bounding box center [296, 252] width 90 height 12
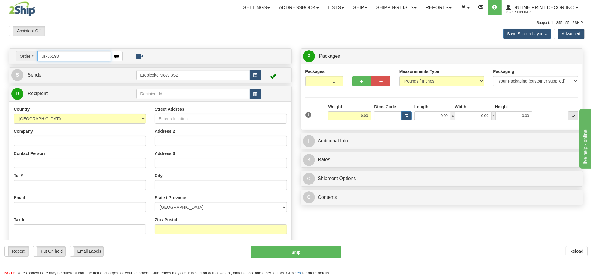
type input "us-56198"
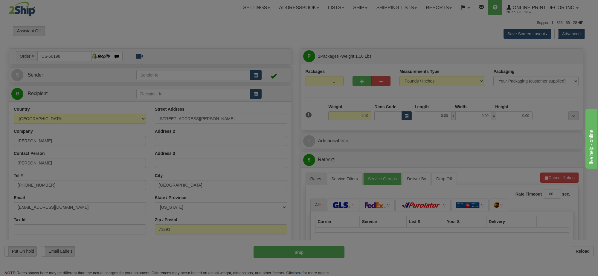
type input "[GEOGRAPHIC_DATA]"
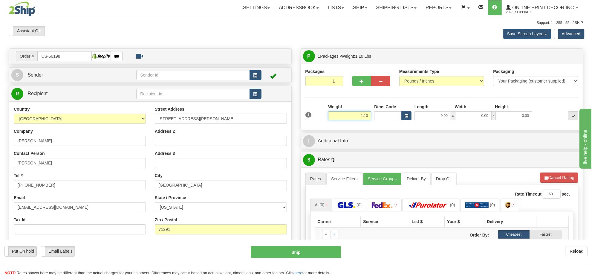
click at [364, 115] on input "1.10" at bounding box center [349, 115] width 43 height 9
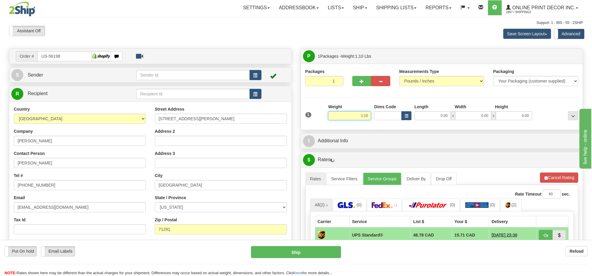
click at [364, 115] on input "1.10" at bounding box center [349, 115] width 43 height 9
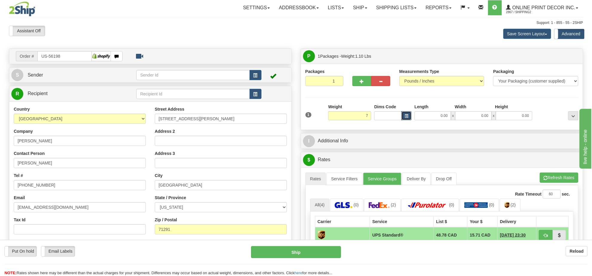
type input "7.00"
click at [405, 117] on span "button" at bounding box center [407, 115] width 4 height 3
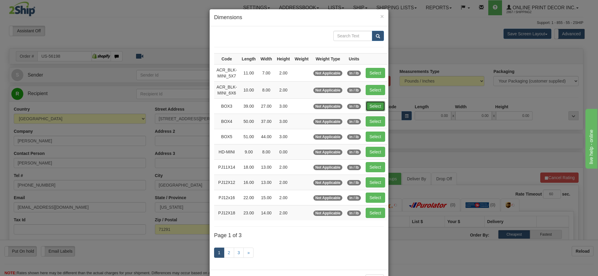
click at [374, 101] on button "Select" at bounding box center [374, 106] width 19 height 10
type input "BOX3"
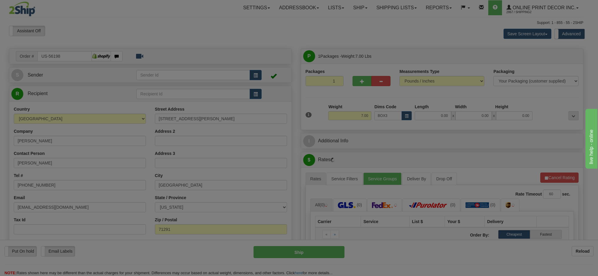
type input "39.00"
type input "27.00"
type input "3.00"
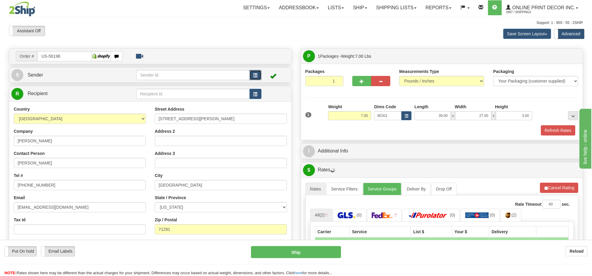
click at [258, 76] on button "button" at bounding box center [255, 75] width 12 height 10
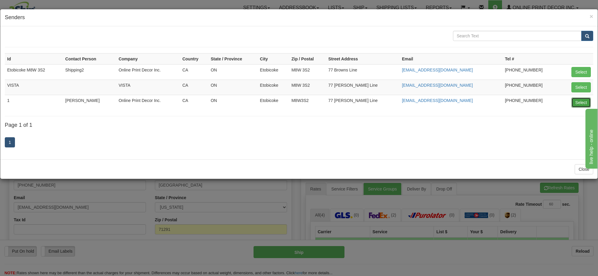
click at [581, 103] on button "Select" at bounding box center [580, 102] width 19 height 10
type input "1"
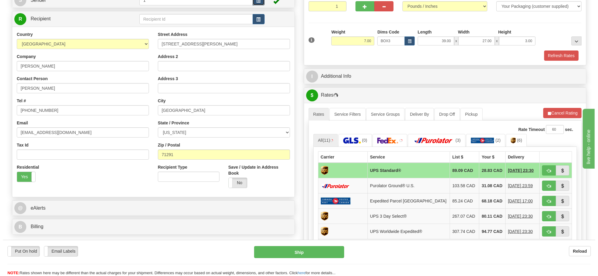
scroll to position [112, 0]
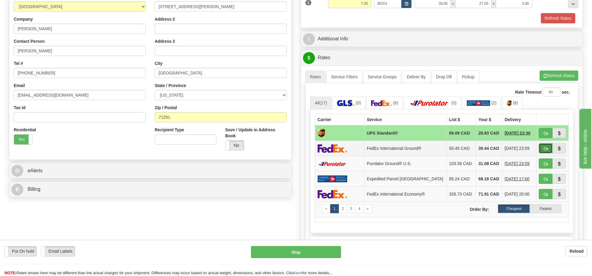
click at [543, 148] on button "button" at bounding box center [546, 148] width 14 height 10
type input "92"
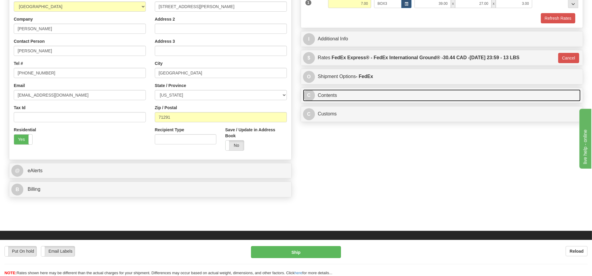
click at [350, 99] on link "C Contents" at bounding box center [442, 95] width 278 height 12
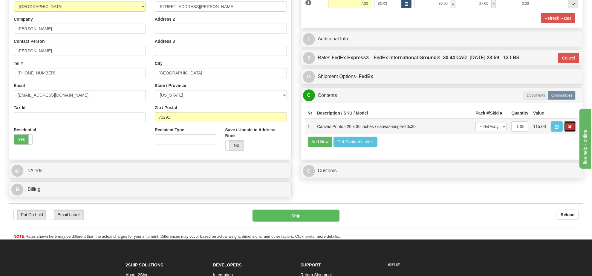
click at [569, 129] on span "button" at bounding box center [570, 127] width 4 height 4
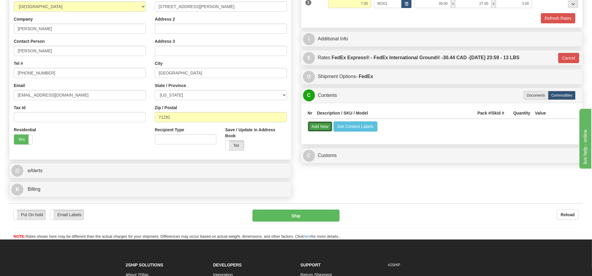
click at [322, 131] on button "Add New" at bounding box center [320, 126] width 25 height 10
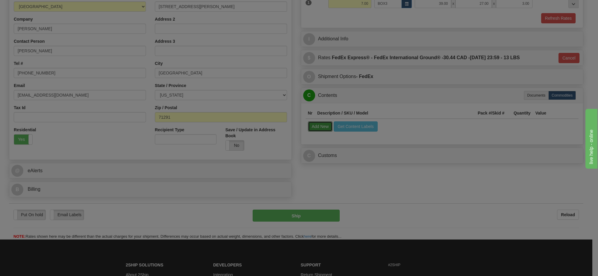
select select
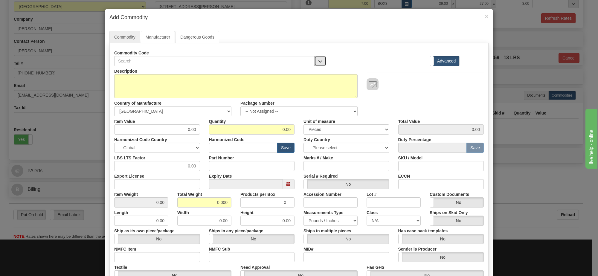
click at [318, 63] on span "button" at bounding box center [320, 61] width 4 height 4
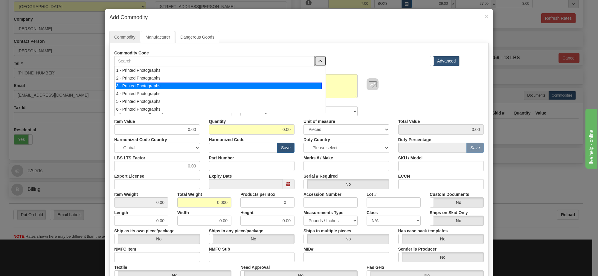
click at [315, 83] on div "3 - Printed Photographs" at bounding box center [219, 85] width 206 height 7
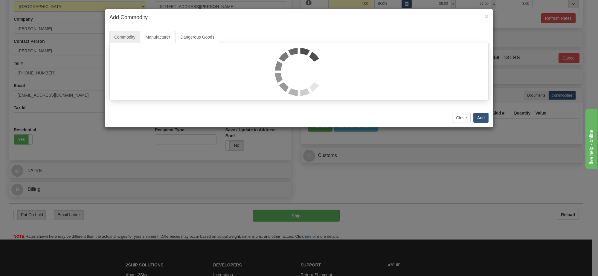
select select "1"
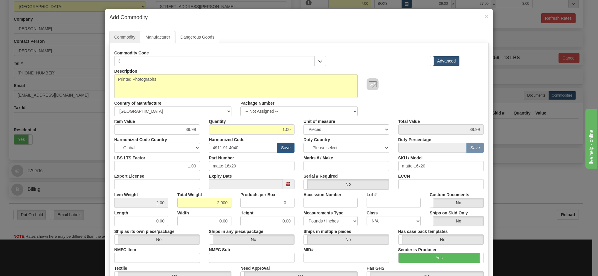
scroll to position [1, 0]
click at [331, 116] on select "-- Not Assigned -- Item 1" at bounding box center [298, 111] width 117 height 10
select select "0"
click at [240, 106] on select "-- Not Assigned -- Item 1" at bounding box center [298, 111] width 117 height 10
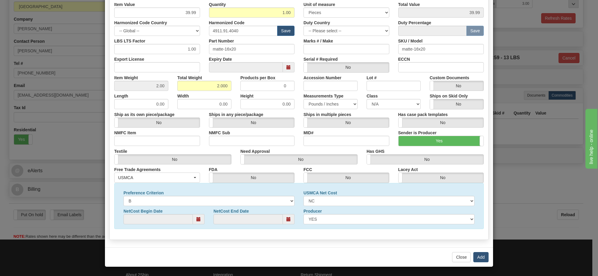
click at [477, 261] on div "Close Add" at bounding box center [299, 256] width 388 height 19
click at [477, 261] on button "Add" at bounding box center [480, 257] width 15 height 10
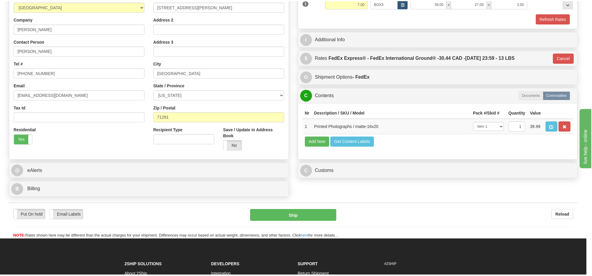
scroll to position [0, 0]
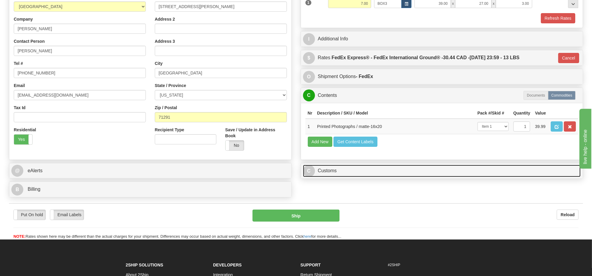
click at [333, 177] on link "C Customs" at bounding box center [442, 171] width 278 height 12
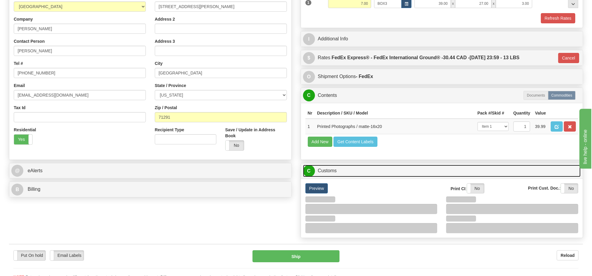
scroll to position [187, 0]
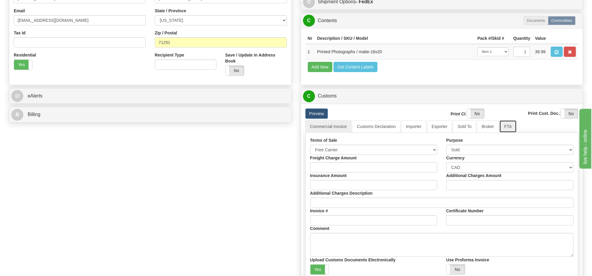
click at [499, 133] on link "FTA" at bounding box center [507, 126] width 17 height 13
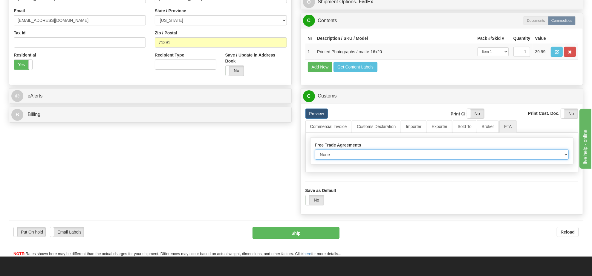
click at [388, 160] on select "None Other USMCA CETA CUKTCA" at bounding box center [442, 154] width 254 height 10
select select "1"
click at [315, 160] on select "None Other USMCA CETA CUKTCA" at bounding box center [442, 154] width 254 height 10
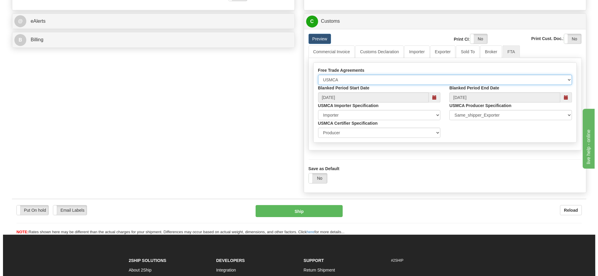
scroll to position [299, 0]
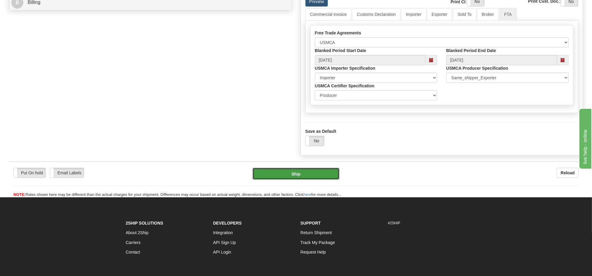
click at [322, 180] on button "Ship" at bounding box center [295, 174] width 87 height 12
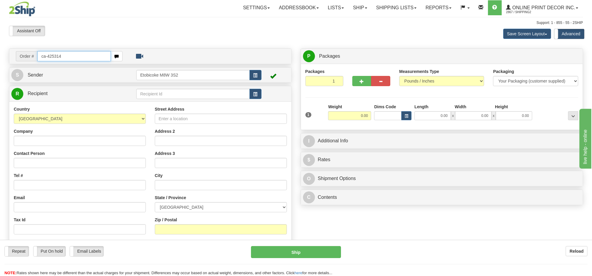
type input "ca-425314"
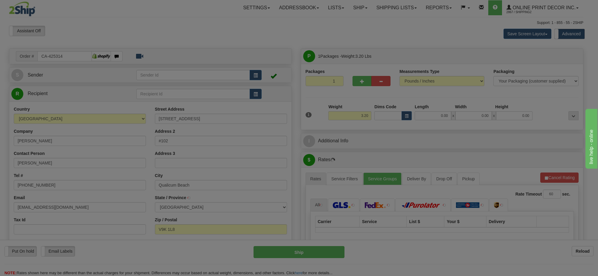
type input "QUALICUM BEACH"
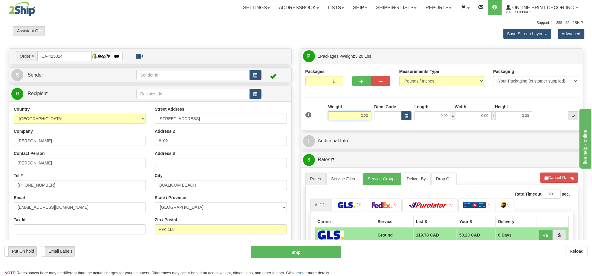
click at [355, 117] on input "3.20" at bounding box center [349, 115] width 43 height 9
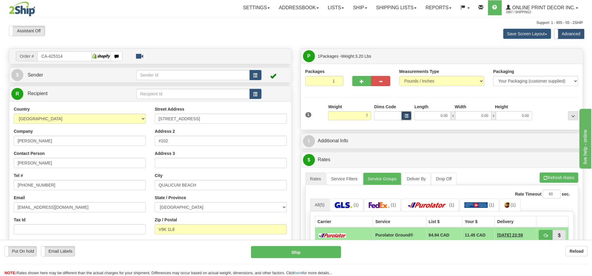
type input "7.00"
click at [407, 116] on span "button" at bounding box center [407, 115] width 4 height 3
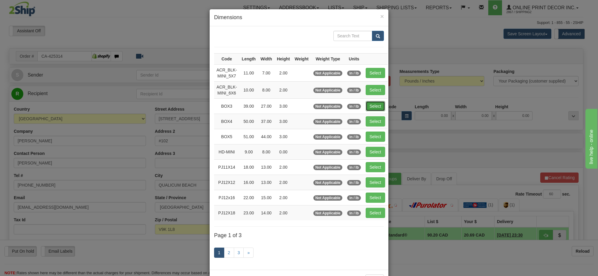
click at [373, 105] on button "Select" at bounding box center [374, 106] width 19 height 10
type input "BOX3"
type input "39.00"
type input "27.00"
type input "3.00"
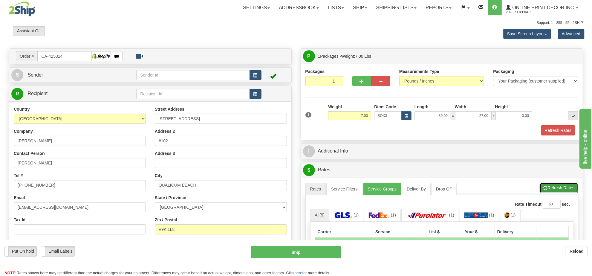
click at [553, 189] on button "Refresh Rates" at bounding box center [559, 188] width 39 height 10
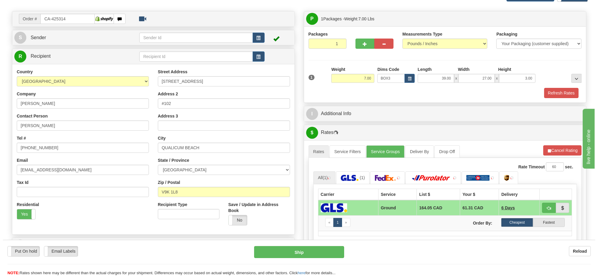
scroll to position [75, 0]
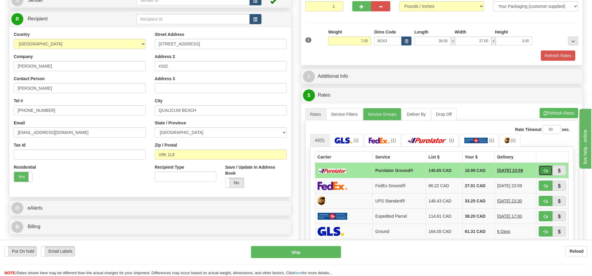
click at [543, 171] on button "button" at bounding box center [546, 170] width 14 height 10
type input "260"
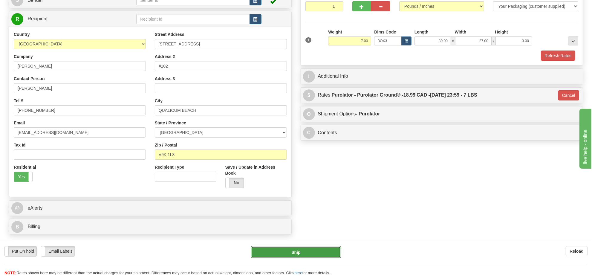
click at [289, 254] on button "Ship" at bounding box center [296, 252] width 90 height 12
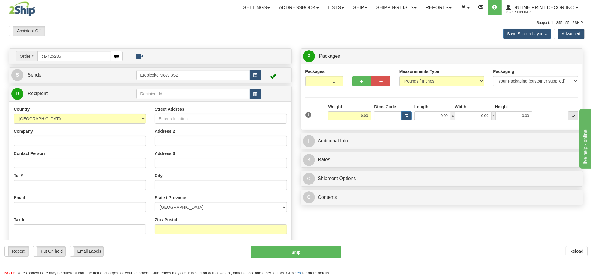
type input "ca-425285"
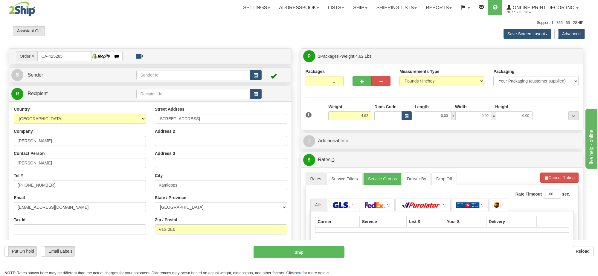
type input "KAMLOOPS"
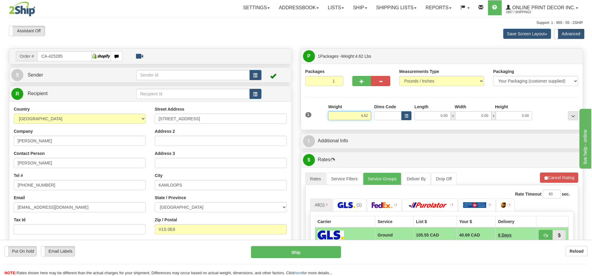
click at [363, 117] on input "4.62" at bounding box center [349, 115] width 43 height 9
type input "6.00"
click at [405, 119] on button "button" at bounding box center [406, 115] width 10 height 9
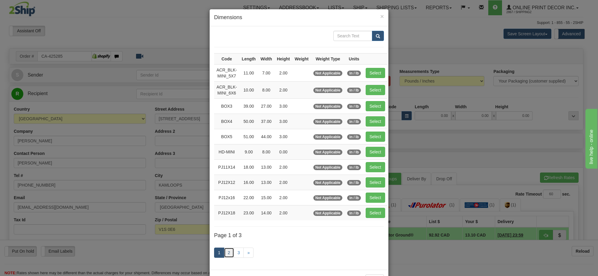
click at [228, 252] on link "2" at bounding box center [229, 252] width 10 height 10
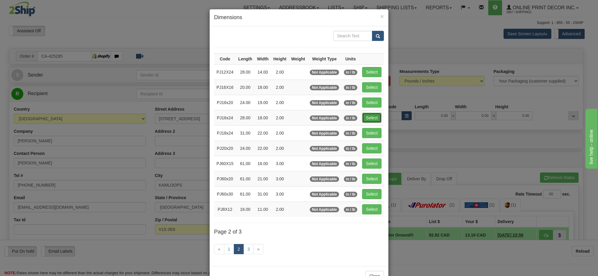
click at [376, 121] on button "Select" at bounding box center [371, 118] width 19 height 10
type input "PJ16x24"
type input "28.00"
type input "18.00"
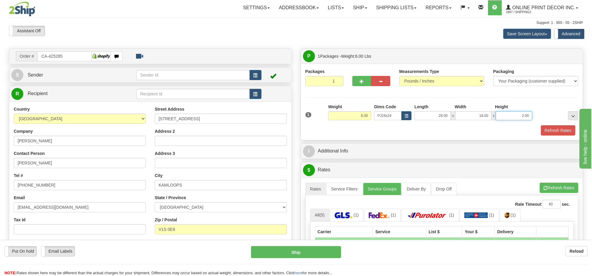
click at [513, 114] on input "2.00" at bounding box center [514, 115] width 36 height 9
type input "4.00"
click at [560, 185] on button "Refresh Rates" at bounding box center [559, 188] width 39 height 10
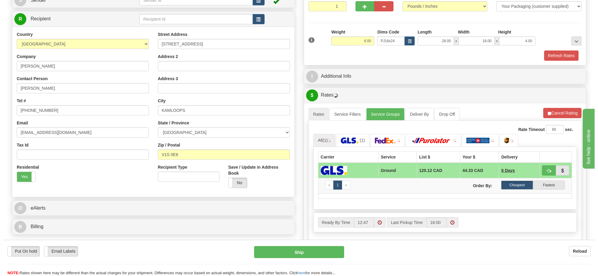
scroll to position [112, 0]
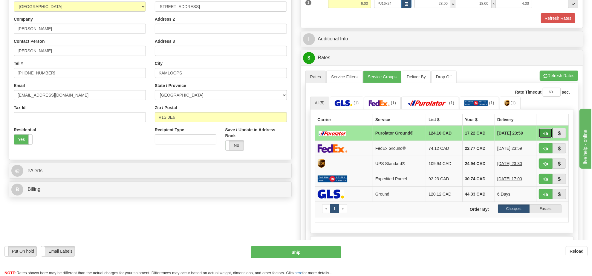
click at [542, 138] on button "button" at bounding box center [546, 133] width 14 height 10
type input "260"
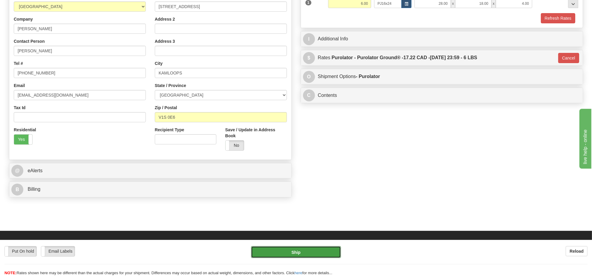
click at [328, 247] on button "Ship" at bounding box center [296, 252] width 90 height 12
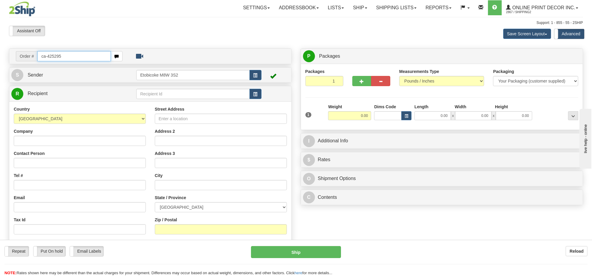
type input "ca-425295"
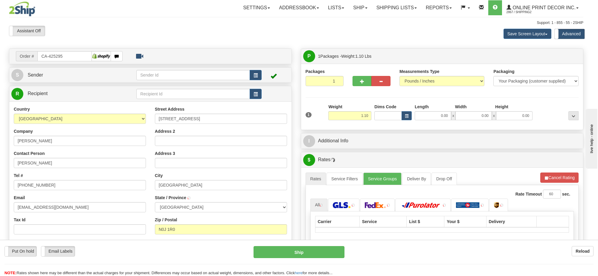
type input "OTTERVILLE"
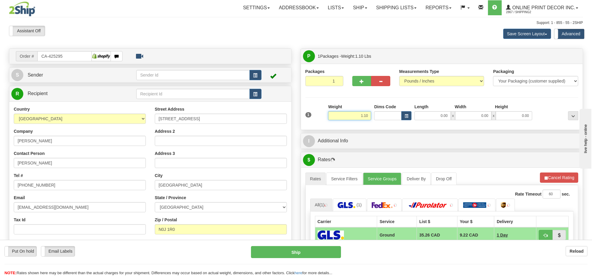
click at [357, 114] on input "1.10" at bounding box center [349, 115] width 43 height 9
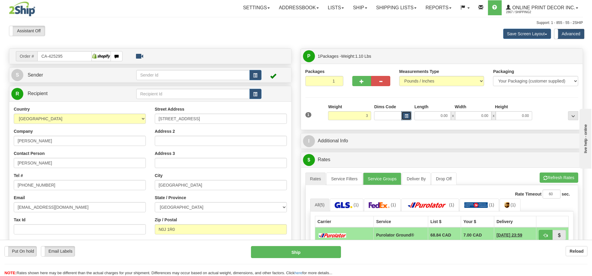
type input "3.00"
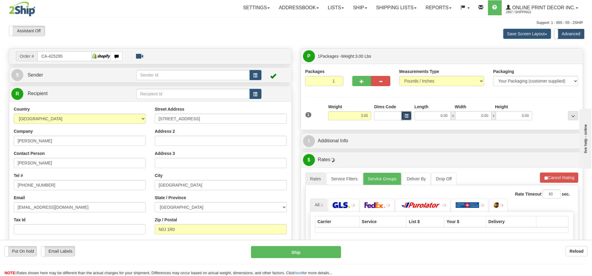
click at [404, 117] on button "button" at bounding box center [406, 115] width 10 height 9
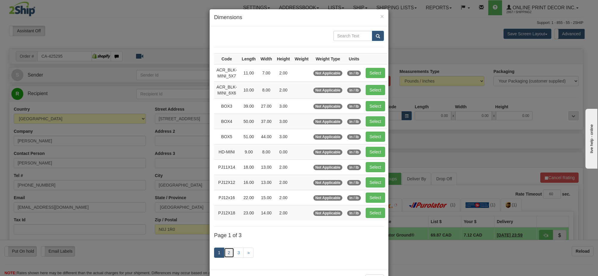
click at [224, 253] on link "2" at bounding box center [229, 252] width 10 height 10
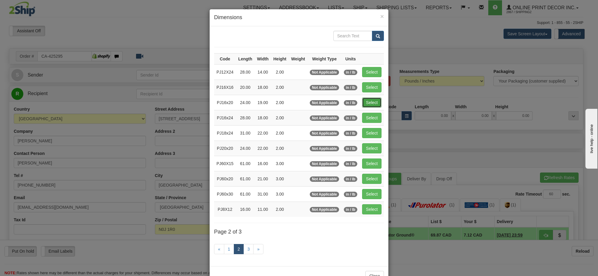
drag, startPoint x: 365, startPoint y: 102, endPoint x: 392, endPoint y: 114, distance: 29.8
click at [365, 102] on button "Select" at bounding box center [371, 102] width 19 height 10
type input "PJ16x20"
type input "24.00"
type input "19.00"
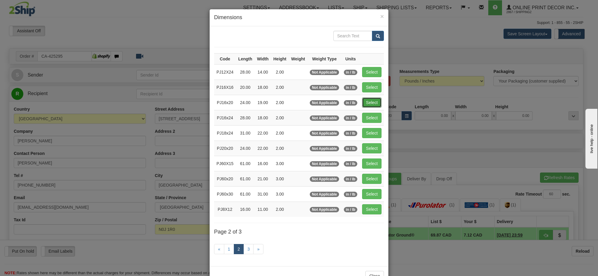
type input "2.00"
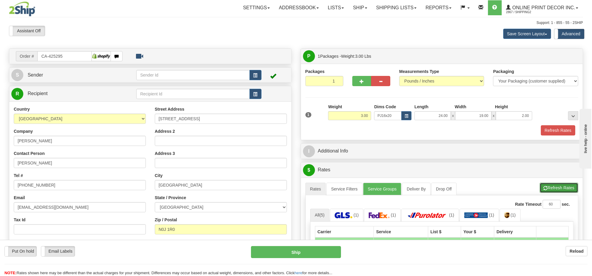
click at [562, 190] on button "Refresh Rates" at bounding box center [559, 188] width 39 height 10
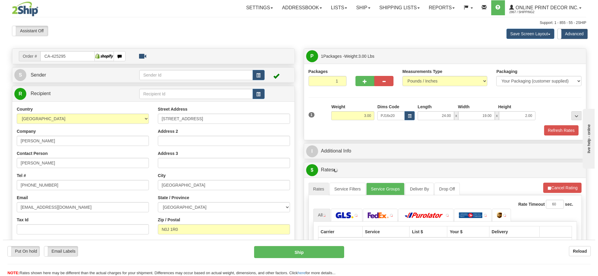
scroll to position [112, 0]
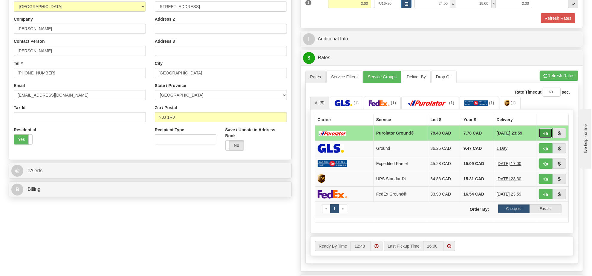
click at [543, 135] on span "button" at bounding box center [545, 133] width 4 height 4
type input "260"
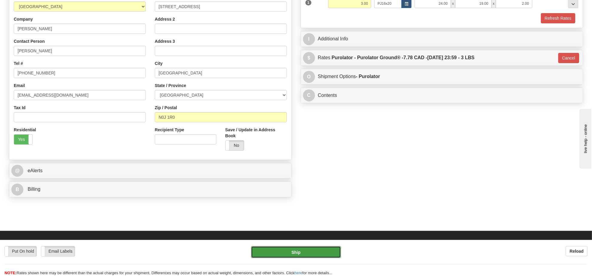
click at [319, 251] on button "Ship" at bounding box center [296, 252] width 90 height 12
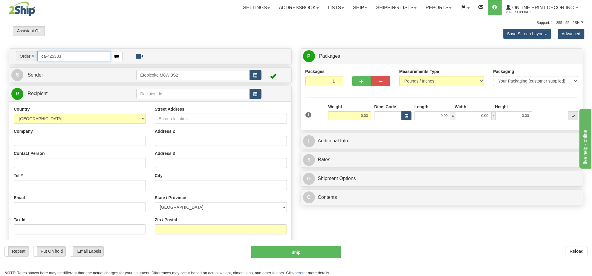
type input "ca-425383"
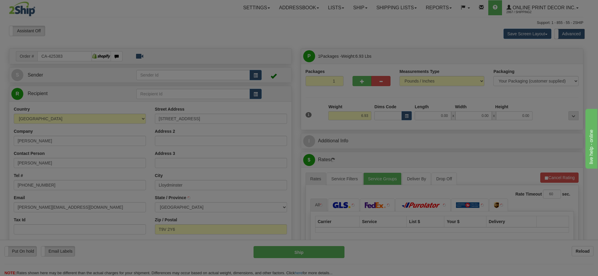
type input "LLOYDMINSTER"
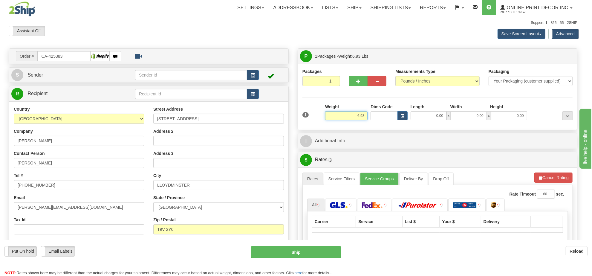
click at [361, 117] on input "6.93" at bounding box center [346, 115] width 42 height 9
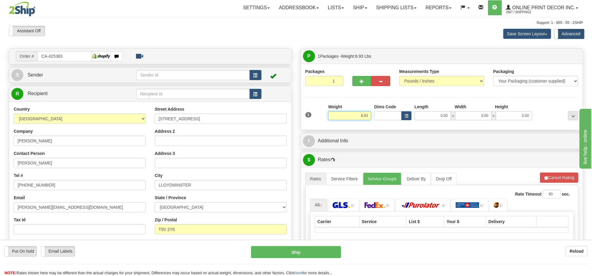
click at [361, 117] on input "6.93" at bounding box center [349, 115] width 43 height 9
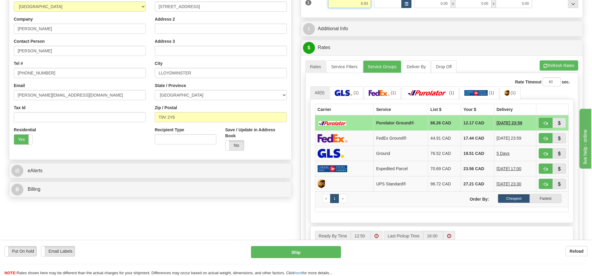
scroll to position [37, 0]
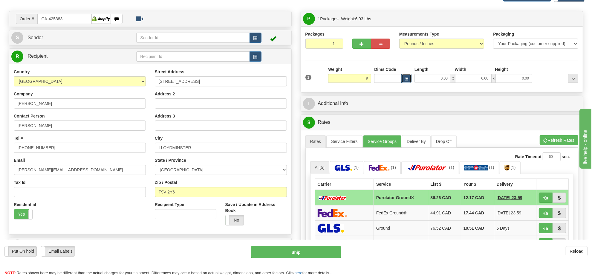
type input "9.00"
click at [407, 83] on button "button" at bounding box center [406, 78] width 10 height 9
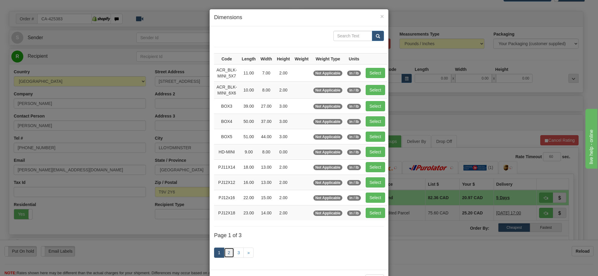
click at [226, 255] on link "2" at bounding box center [229, 252] width 10 height 10
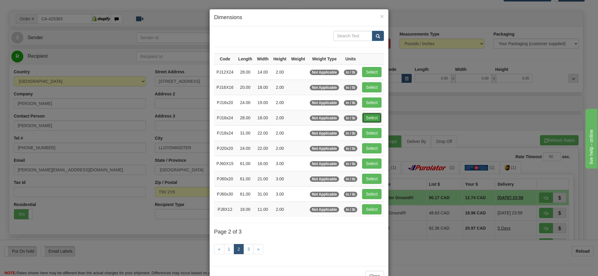
click at [370, 116] on button "Select" at bounding box center [371, 118] width 19 height 10
type input "PJ16x24"
type input "28.00"
type input "18.00"
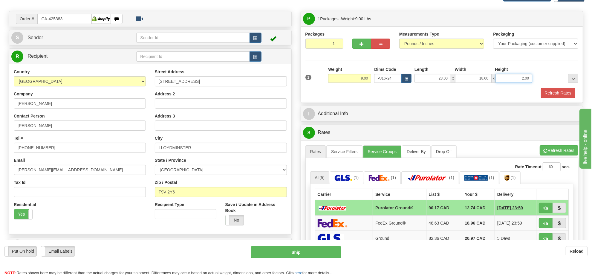
click at [507, 79] on input "2.00" at bounding box center [514, 78] width 36 height 9
type input "6.00"
click at [559, 154] on button "Refresh Rates" at bounding box center [559, 150] width 39 height 10
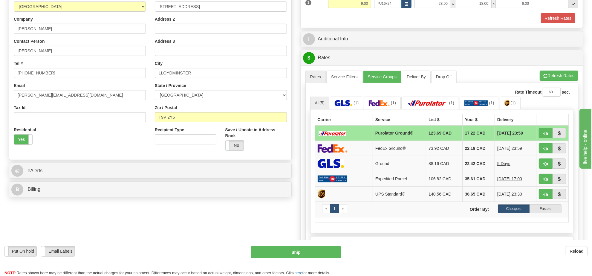
scroll to position [0, 0]
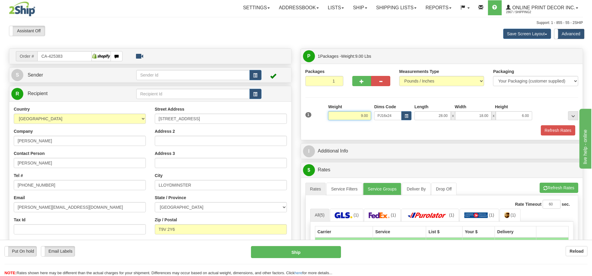
click at [359, 115] on input "9.00" at bounding box center [349, 115] width 43 height 9
type input "3.00"
click at [520, 115] on input "6.00" at bounding box center [514, 115] width 36 height 9
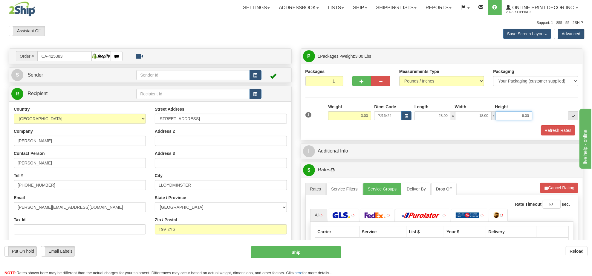
click at [520, 115] on input "6.00" at bounding box center [514, 115] width 36 height 9
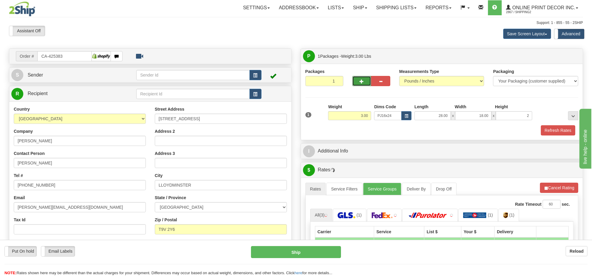
type input "2.00"
click at [367, 84] on button "button" at bounding box center [361, 81] width 19 height 10
radio input "true"
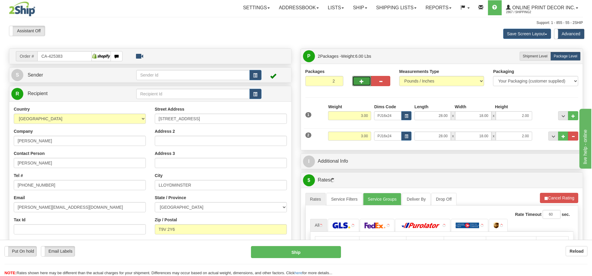
click at [364, 84] on button "button" at bounding box center [361, 81] width 19 height 10
type input "3"
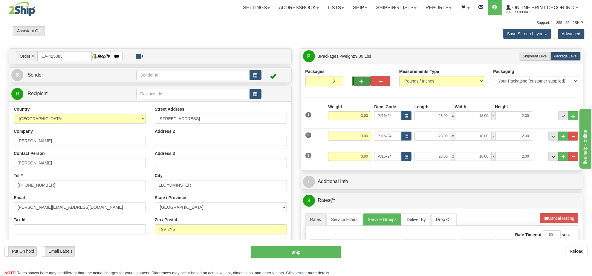
scroll to position [75, 0]
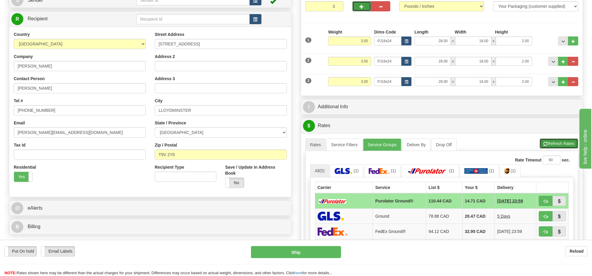
click at [556, 147] on button "Refresh Rates" at bounding box center [559, 143] width 39 height 10
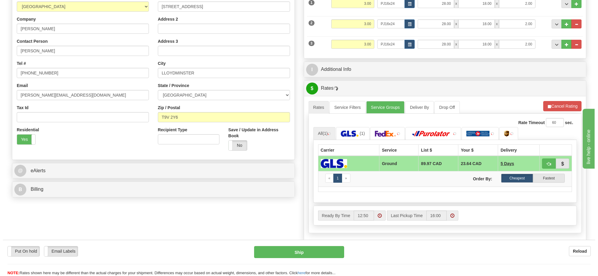
scroll to position [149, 0]
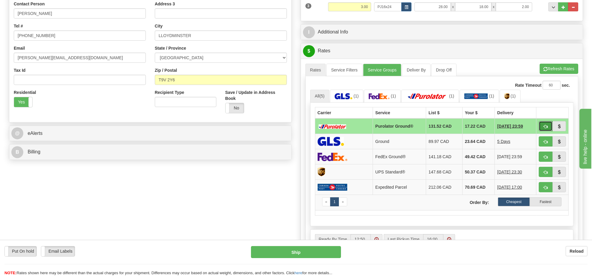
click at [542, 126] on button "button" at bounding box center [546, 126] width 14 height 10
type input "260"
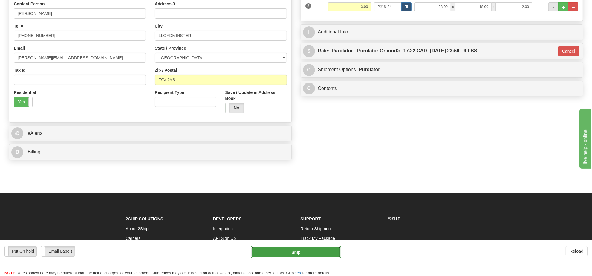
click at [320, 252] on button "Ship" at bounding box center [296, 252] width 90 height 12
